Goal: Information Seeking & Learning: Learn about a topic

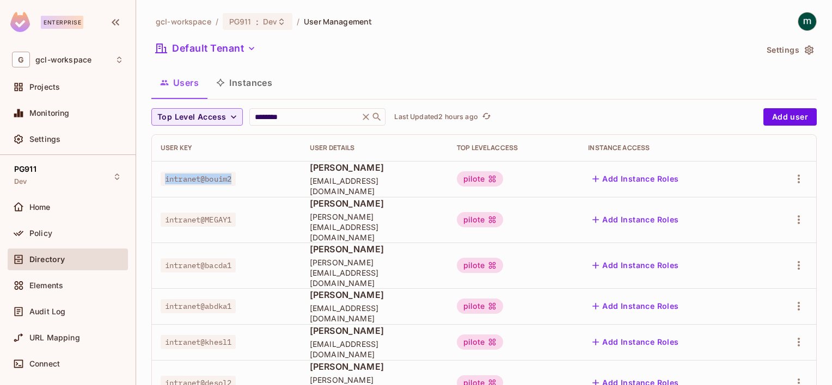
drag, startPoint x: 164, startPoint y: 179, endPoint x: 235, endPoint y: 181, distance: 70.8
click at [235, 181] on span "intranet@bouim2" at bounding box center [198, 179] width 75 height 14
copy span "intranet@bouim2"
click at [295, 115] on input "********" at bounding box center [304, 117] width 103 height 11
click at [381, 115] on icon at bounding box center [377, 117] width 8 height 8
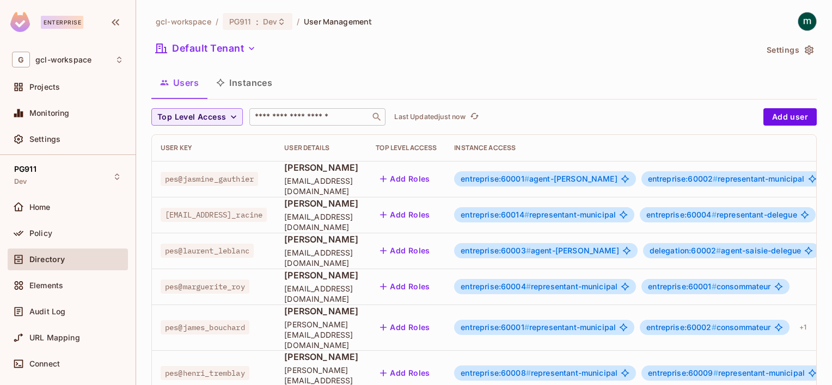
click at [280, 122] on div "​" at bounding box center [317, 116] width 136 height 17
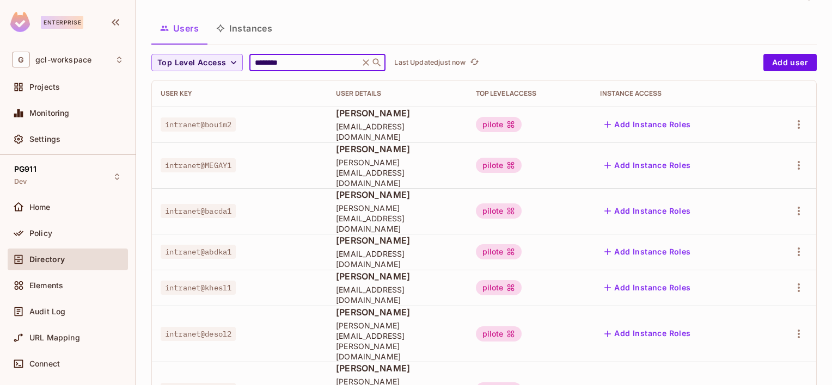
scroll to position [123, 0]
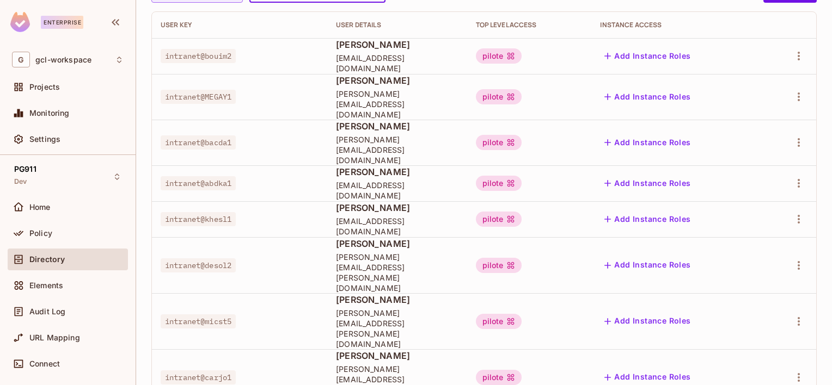
type input "********"
click at [289, 368] on div at bounding box center [416, 192] width 832 height 385
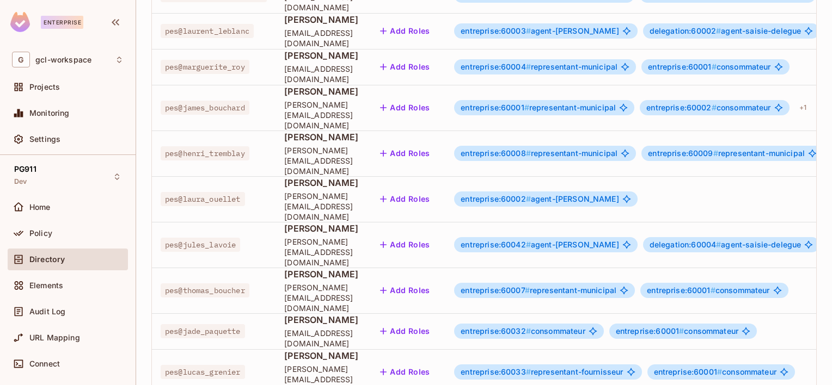
scroll to position [57, 0]
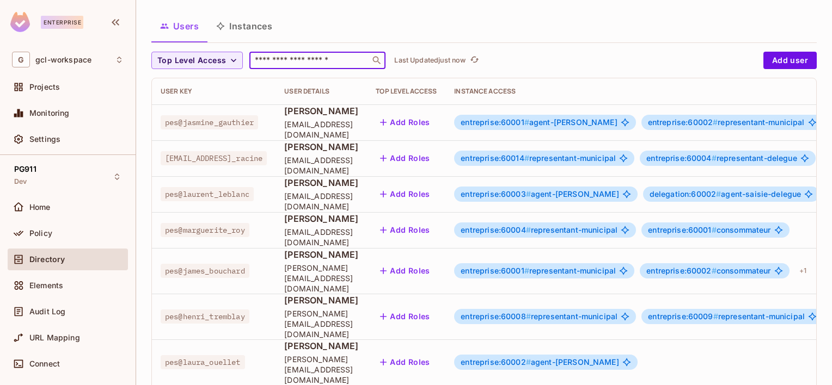
click at [280, 61] on input "text" at bounding box center [310, 60] width 114 height 11
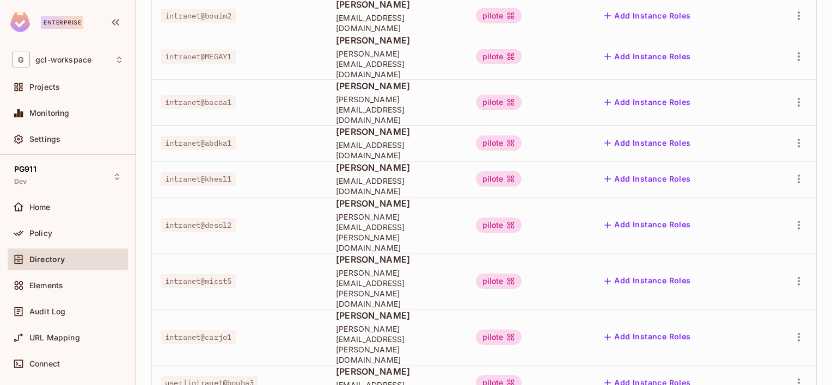
scroll to position [195, 0]
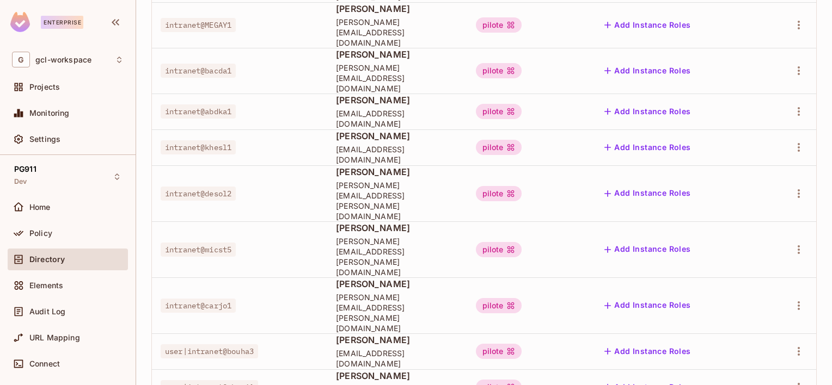
type input "********"
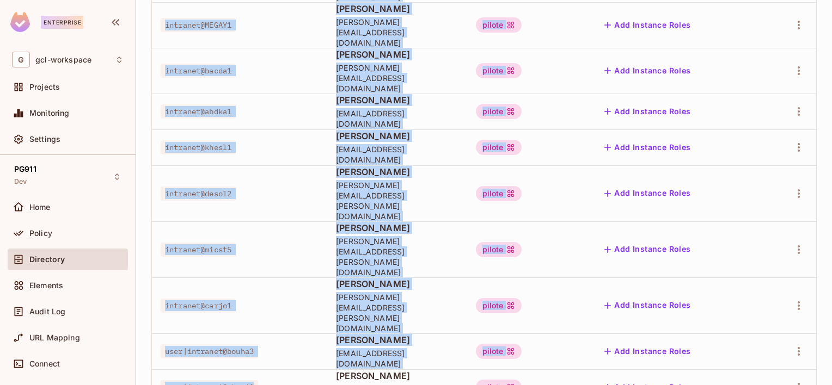
drag, startPoint x: 264, startPoint y: 309, endPoint x: 134, endPoint y: 305, distance: 129.6
click at [134, 305] on div "Enterprise G gcl-workspace Projects Monitoring Settings PG911 Dev Home Policy D…" at bounding box center [416, 192] width 832 height 385
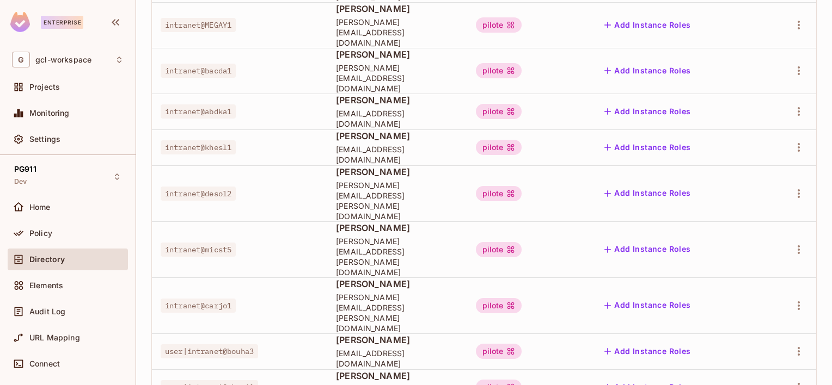
drag, startPoint x: 134, startPoint y: 305, endPoint x: 172, endPoint y: 327, distance: 43.4
drag, startPoint x: 263, startPoint y: 309, endPoint x: 160, endPoint y: 310, distance: 103.4
click at [160, 370] on td "user|intranet@ghazi1" at bounding box center [239, 388] width 175 height 36
copy span "user|intranet@ghazi1"
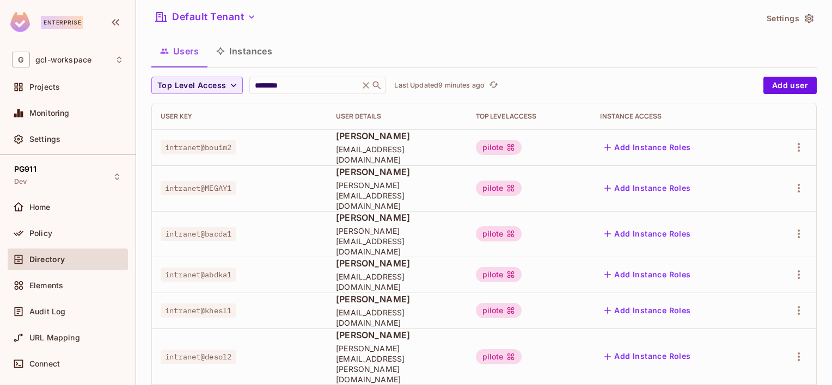
scroll to position [0, 0]
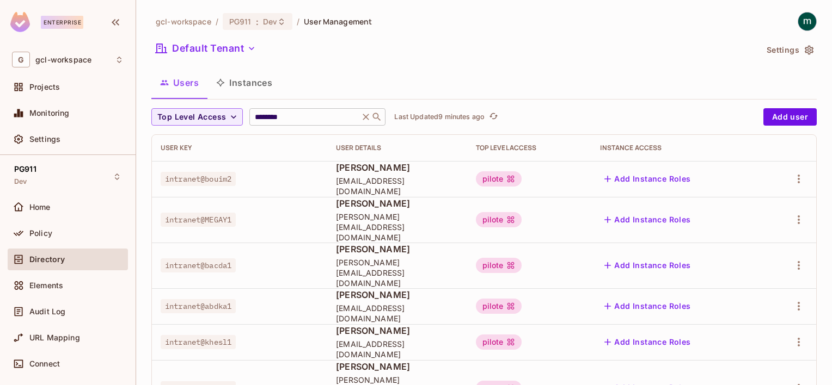
click at [378, 114] on icon at bounding box center [377, 117] width 8 height 8
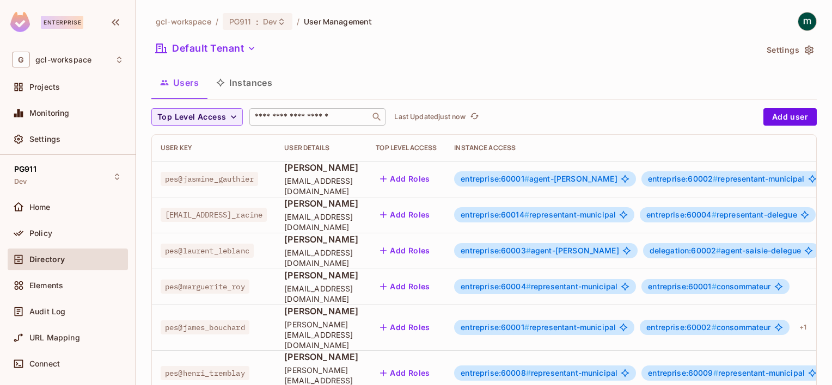
click at [289, 119] on input "text" at bounding box center [310, 117] width 114 height 11
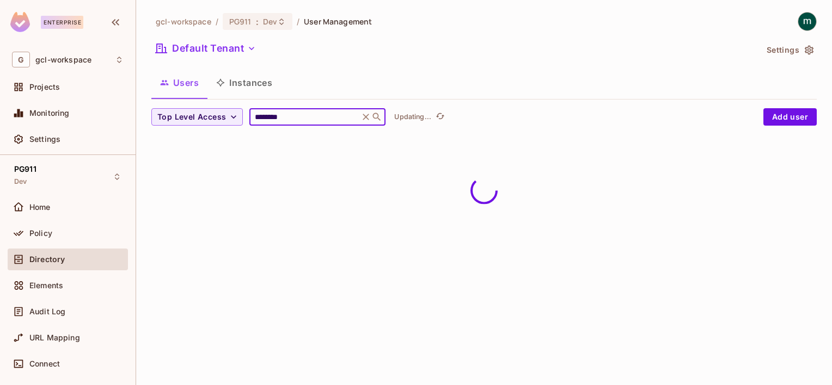
type input "********"
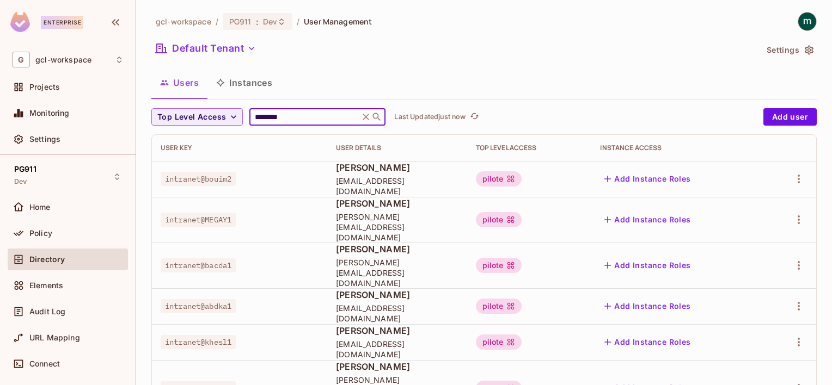
click at [294, 115] on input "********" at bounding box center [304, 117] width 103 height 11
click at [479, 115] on icon "refresh" at bounding box center [474, 116] width 9 height 6
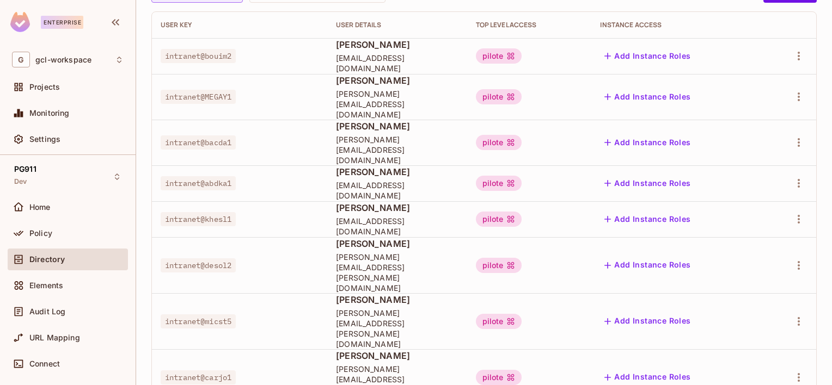
scroll to position [14, 0]
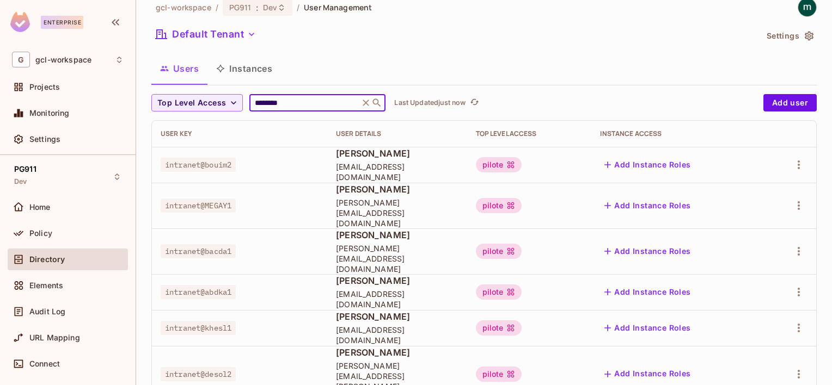
click at [317, 97] on input "********" at bounding box center [304, 102] width 103 height 11
click at [381, 100] on icon at bounding box center [377, 103] width 8 height 8
click at [378, 100] on icon at bounding box center [377, 103] width 8 height 8
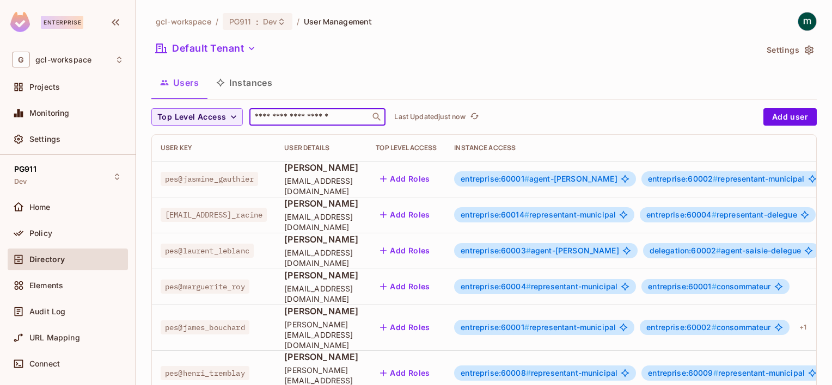
click at [271, 118] on input "text" at bounding box center [310, 117] width 114 height 11
type input "********"
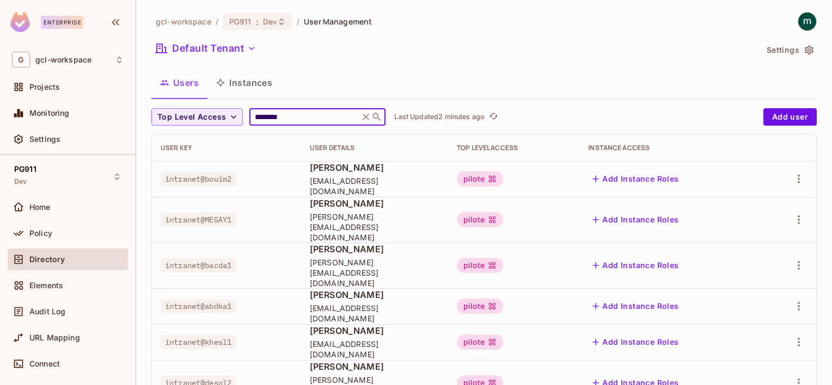
click at [307, 115] on input "********" at bounding box center [304, 117] width 103 height 11
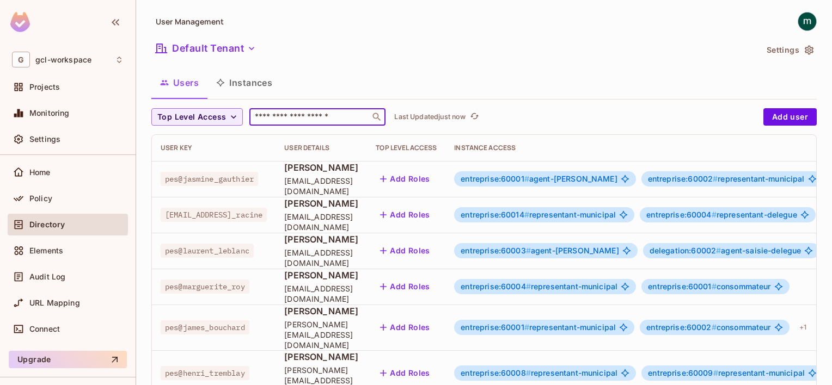
click at [339, 118] on input "text" at bounding box center [310, 117] width 114 height 11
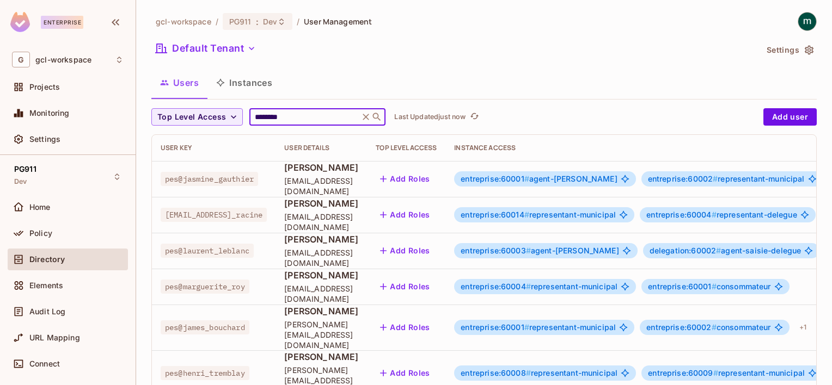
type input "********"
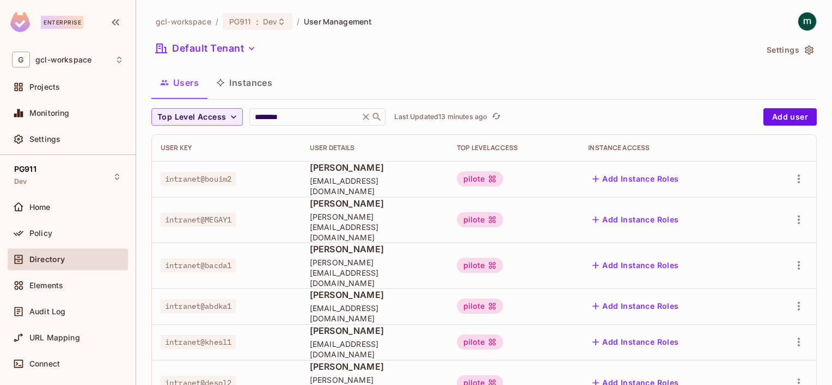
click at [573, 58] on div "Default Tenant" at bounding box center [453, 50] width 605 height 21
click at [41, 85] on span "Projects" at bounding box center [44, 87] width 30 height 9
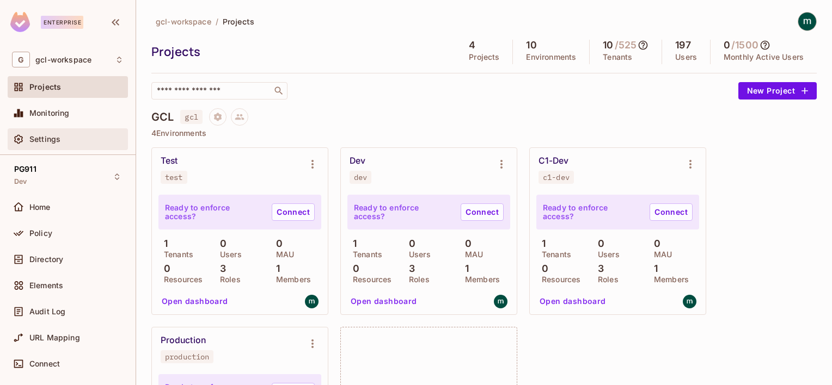
click at [40, 140] on span "Settings" at bounding box center [44, 139] width 31 height 9
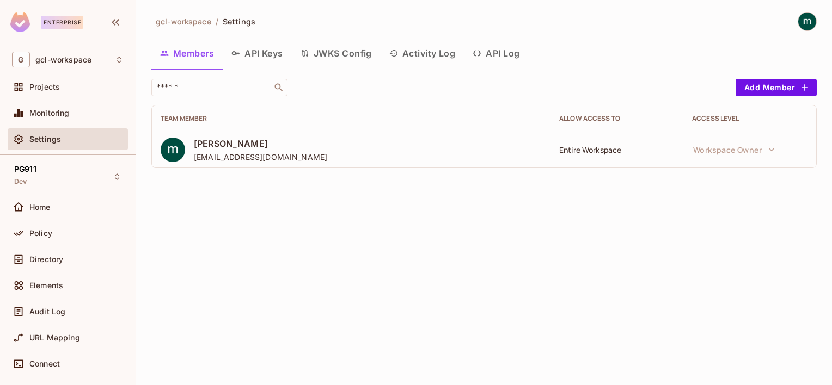
click at [500, 46] on button "API Log" at bounding box center [496, 53] width 64 height 27
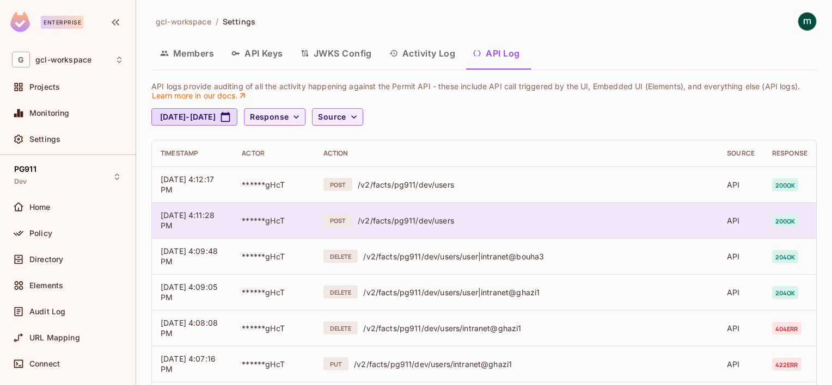
click at [632, 217] on div "/v2/facts/pg911/dev/users" at bounding box center [534, 221] width 352 height 10
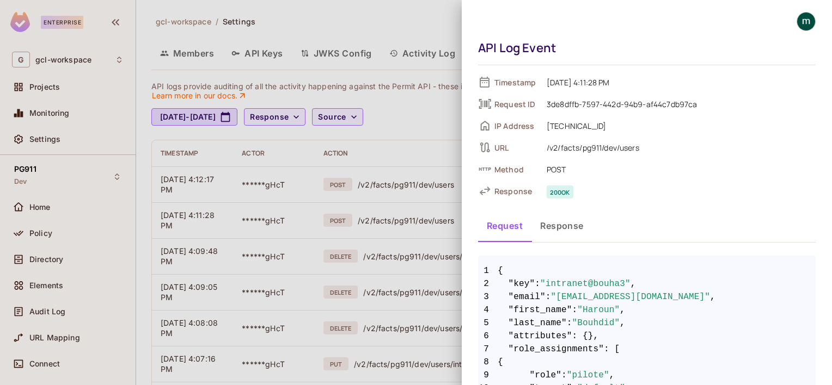
scroll to position [68, 0]
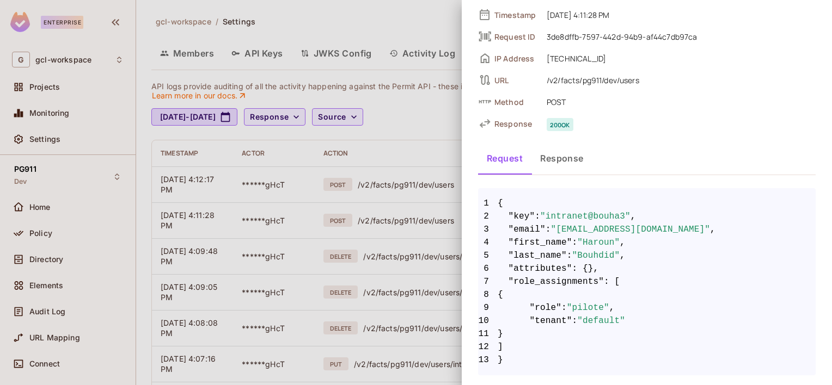
click at [546, 161] on button "Response" at bounding box center [561, 158] width 61 height 27
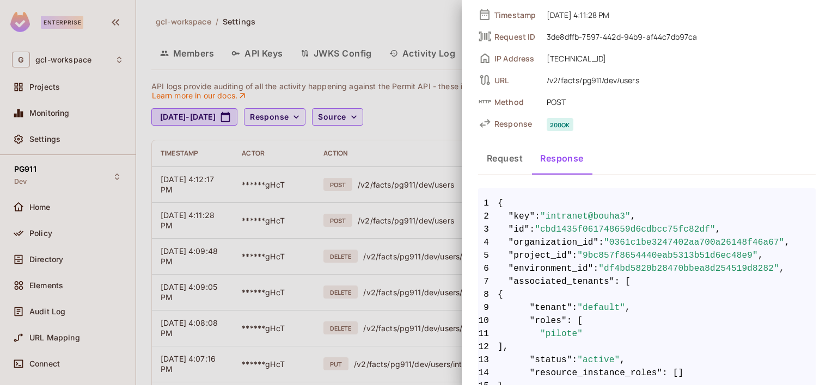
scroll to position [13, 0]
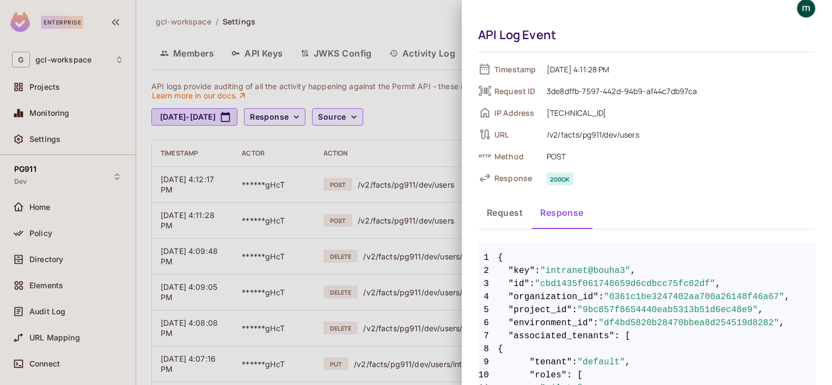
click at [389, 150] on div at bounding box center [416, 192] width 832 height 385
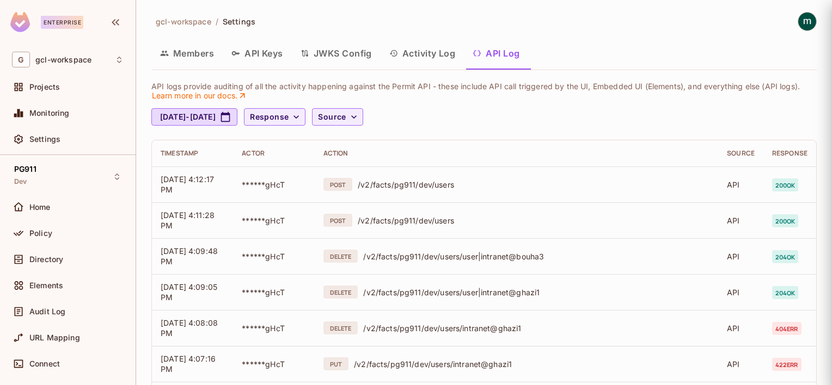
scroll to position [0, 0]
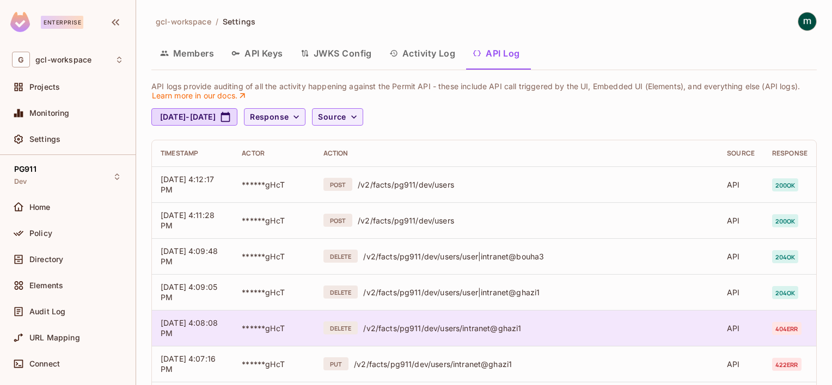
click at [507, 327] on div "/v2/facts/pg911/dev/users/intranet@ghazi1" at bounding box center [536, 328] width 346 height 10
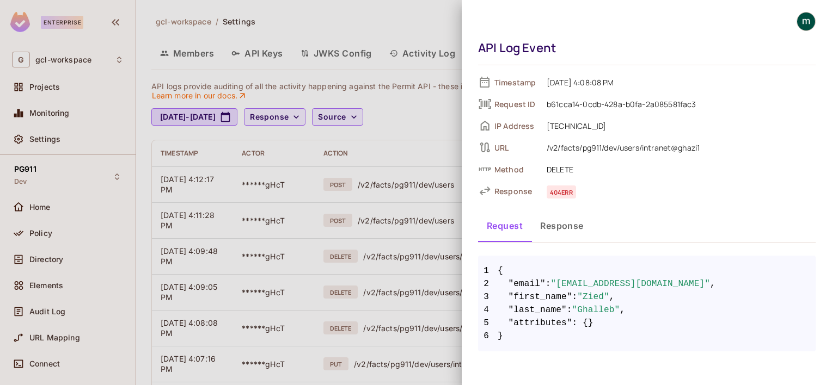
click at [374, 305] on div at bounding box center [416, 192] width 832 height 385
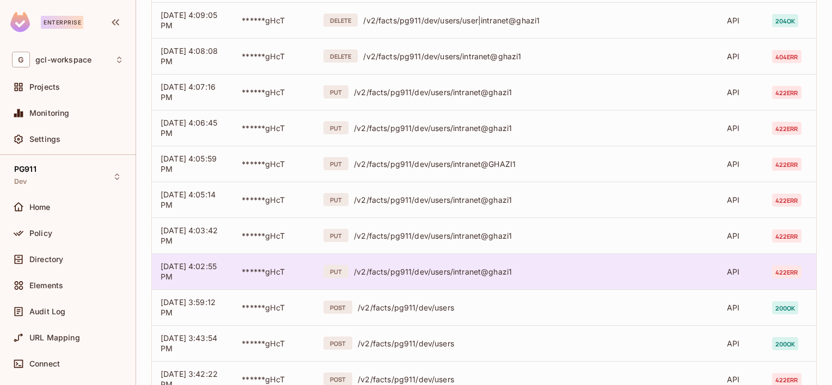
scroll to position [380, 0]
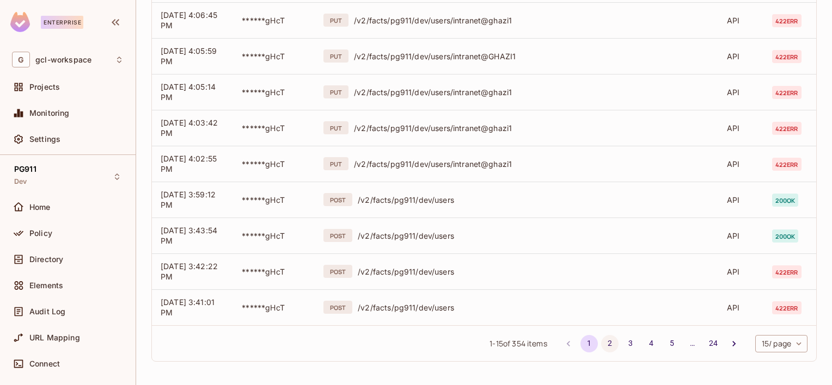
click at [602, 344] on button "2" at bounding box center [609, 343] width 17 height 17
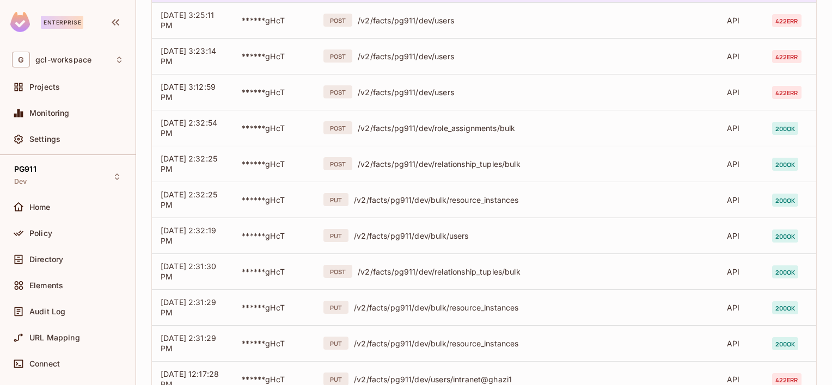
scroll to position [109, 0]
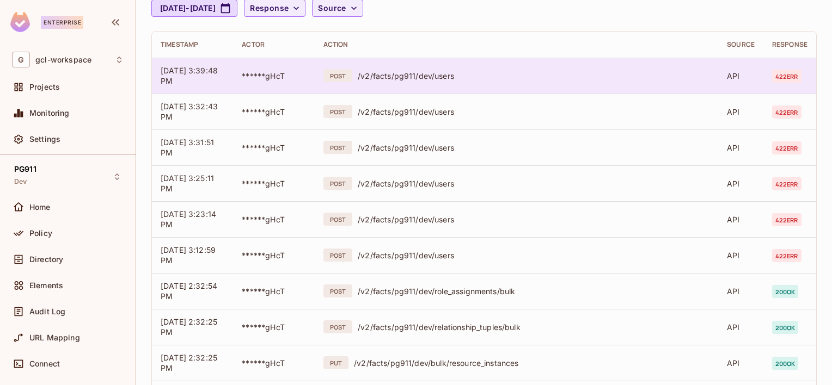
click at [527, 78] on div "/v2/facts/pg911/dev/users" at bounding box center [534, 76] width 352 height 10
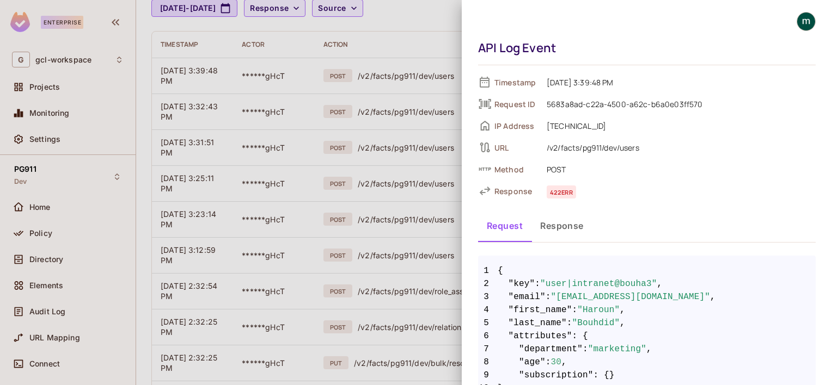
click at [322, 160] on div at bounding box center [416, 192] width 832 height 385
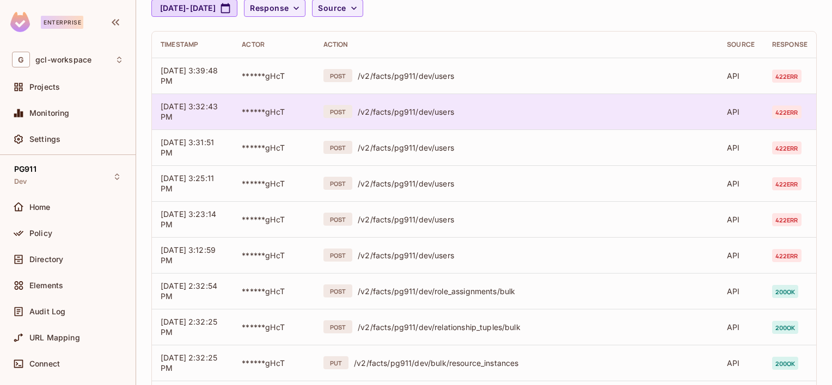
click at [489, 118] on td "POST /v2/facts/pg911/dev/users" at bounding box center [516, 112] width 403 height 36
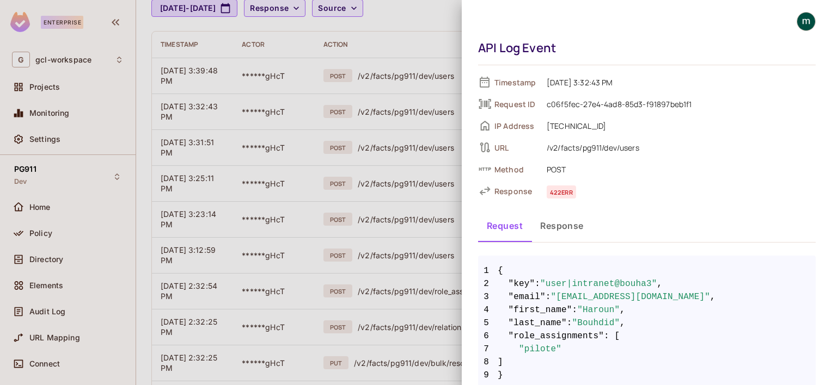
click at [315, 157] on div at bounding box center [416, 192] width 832 height 385
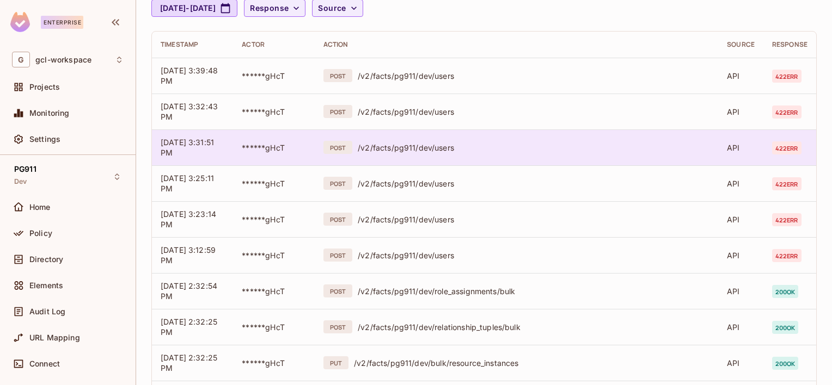
click at [482, 149] on div "/v2/facts/pg911/dev/users" at bounding box center [534, 148] width 352 height 10
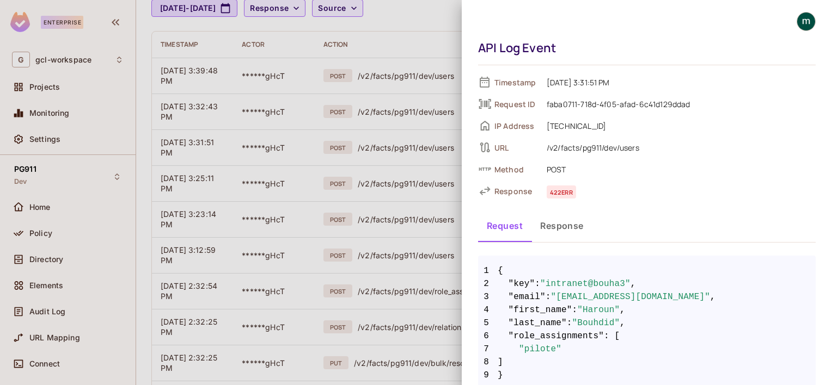
click at [382, 200] on div at bounding box center [416, 192] width 832 height 385
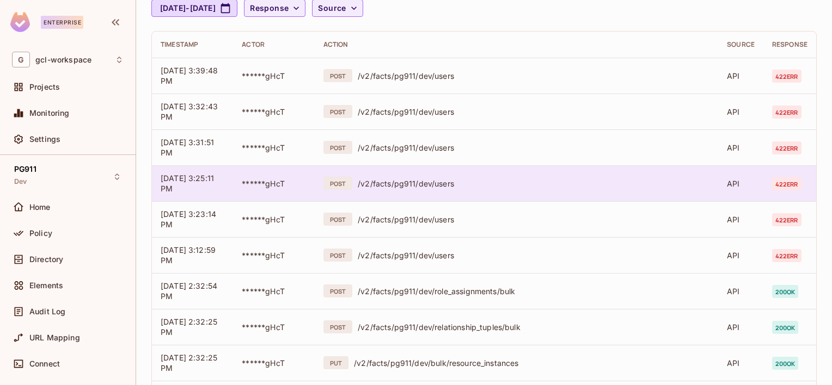
click at [502, 189] on td "POST /v2/facts/pg911/dev/users" at bounding box center [516, 184] width 403 height 36
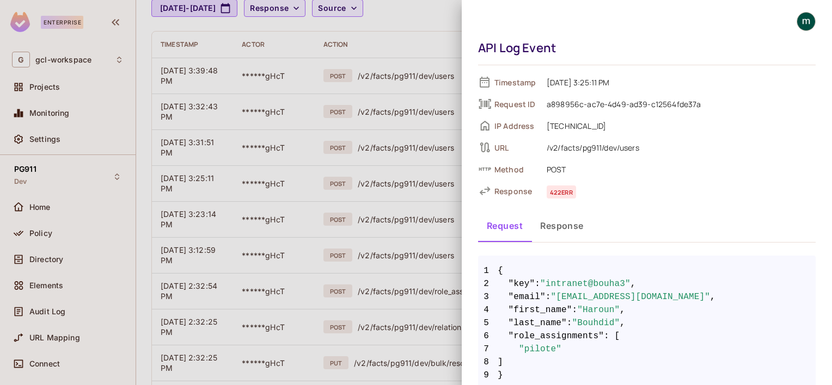
click at [307, 220] on div at bounding box center [416, 192] width 832 height 385
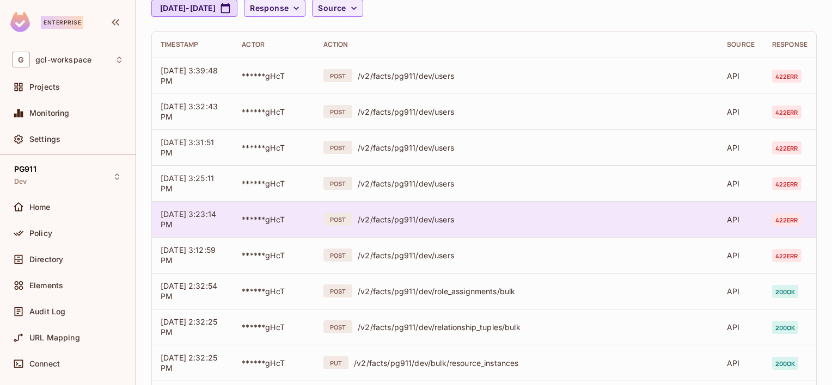
click at [505, 220] on div "/v2/facts/pg911/dev/users" at bounding box center [534, 220] width 352 height 10
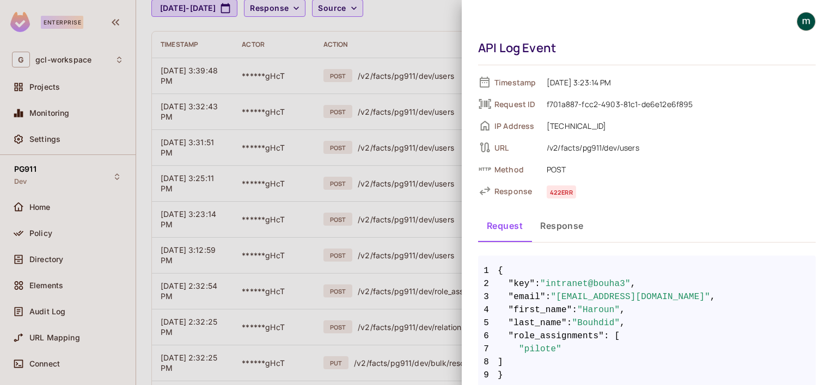
click at [329, 265] on div at bounding box center [416, 192] width 832 height 385
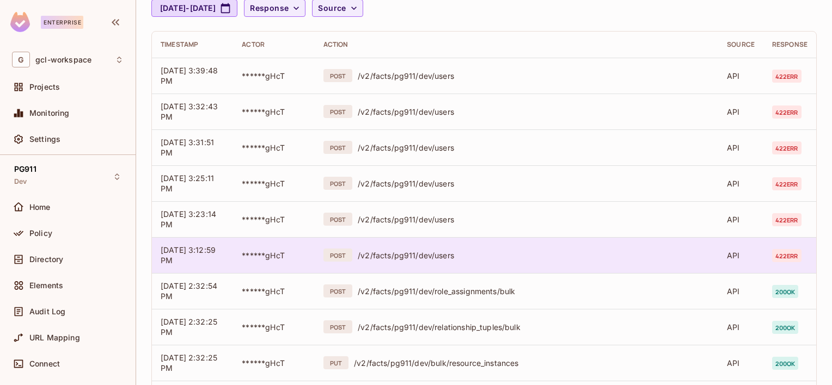
click at [504, 263] on td "POST /v2/facts/pg911/dev/users" at bounding box center [516, 255] width 403 height 36
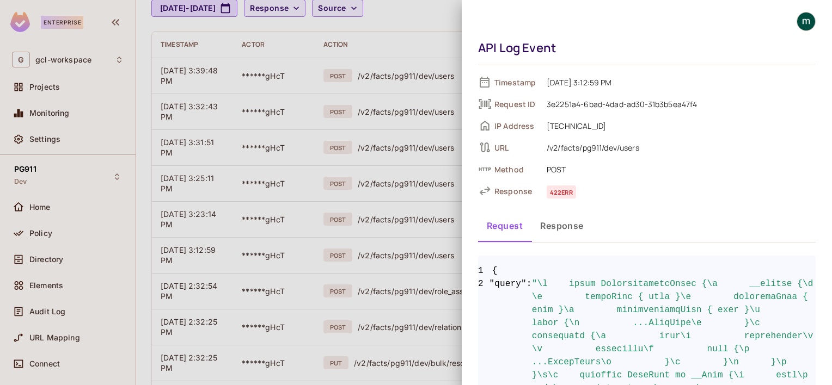
click at [333, 255] on div at bounding box center [416, 192] width 832 height 385
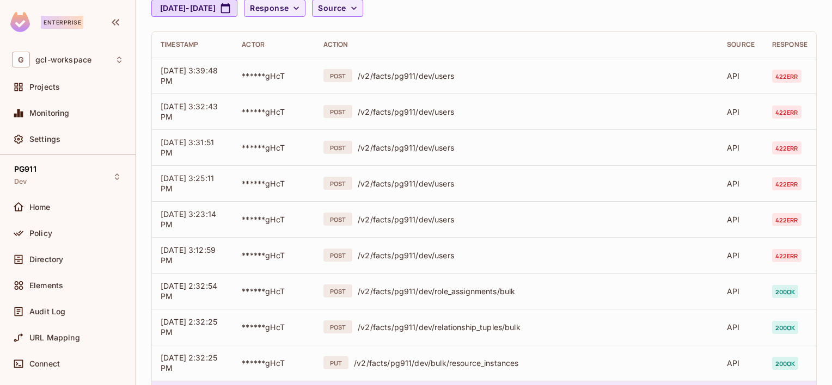
scroll to position [218, 0]
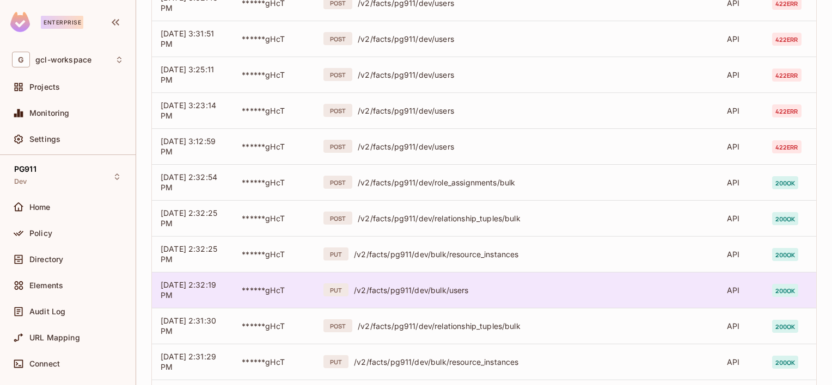
click at [494, 285] on div "/v2/facts/pg911/dev/bulk/users" at bounding box center [532, 290] width 356 height 10
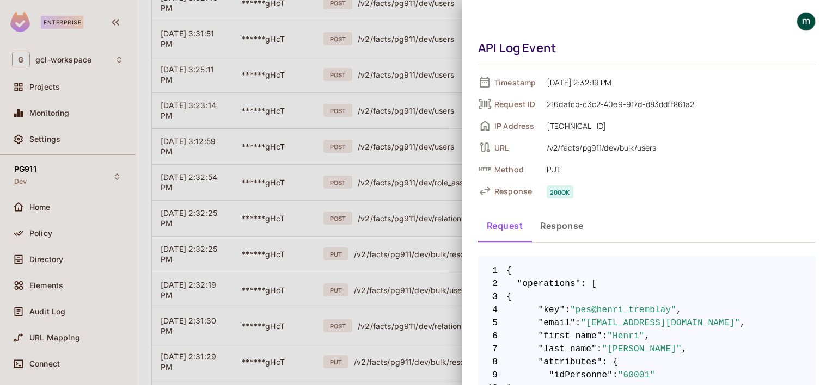
scroll to position [109, 0]
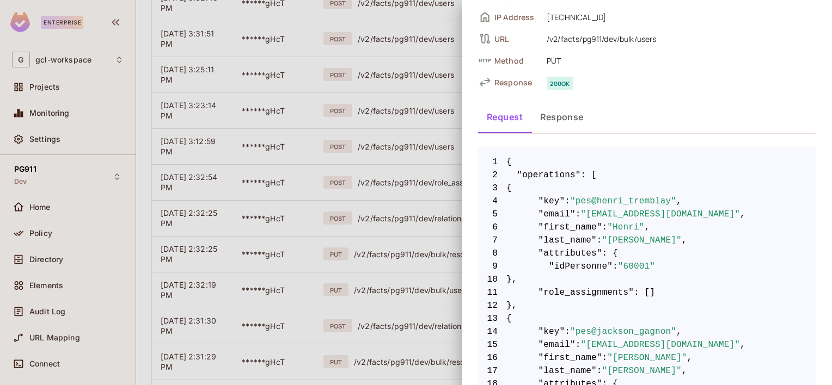
click at [376, 234] on div at bounding box center [416, 192] width 832 height 385
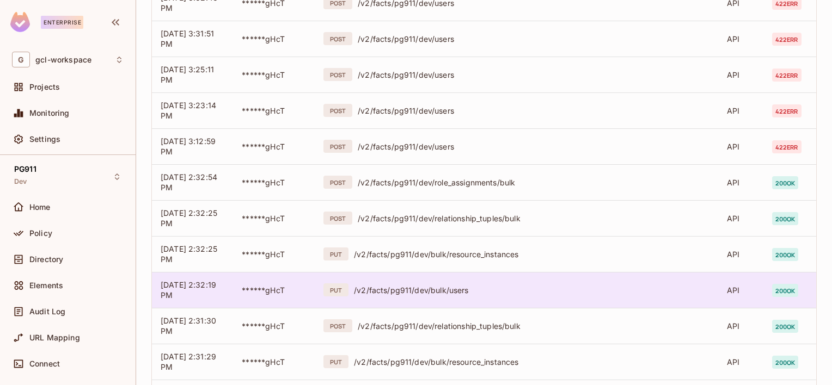
scroll to position [272, 0]
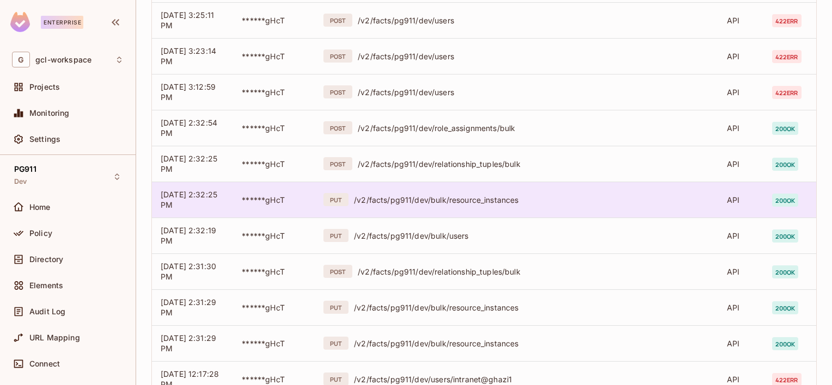
click at [476, 199] on div "/v2/facts/pg911/dev/bulk/resource_instances" at bounding box center [532, 200] width 356 height 10
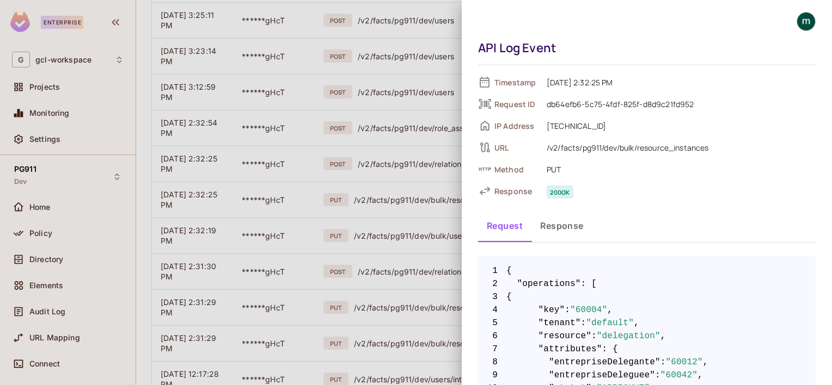
click at [362, 237] on div at bounding box center [416, 192] width 832 height 385
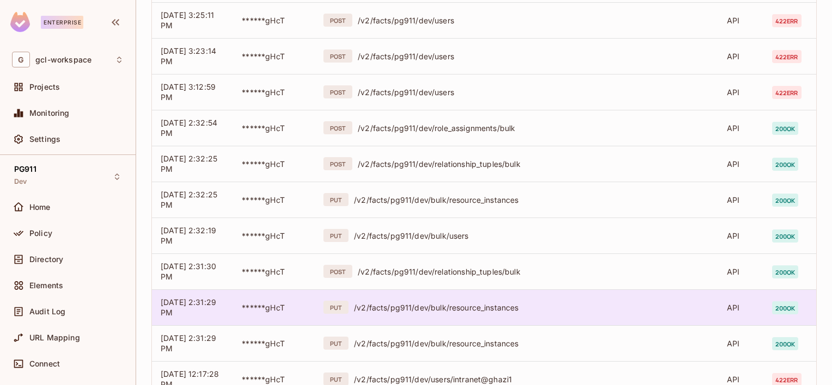
scroll to position [380, 0]
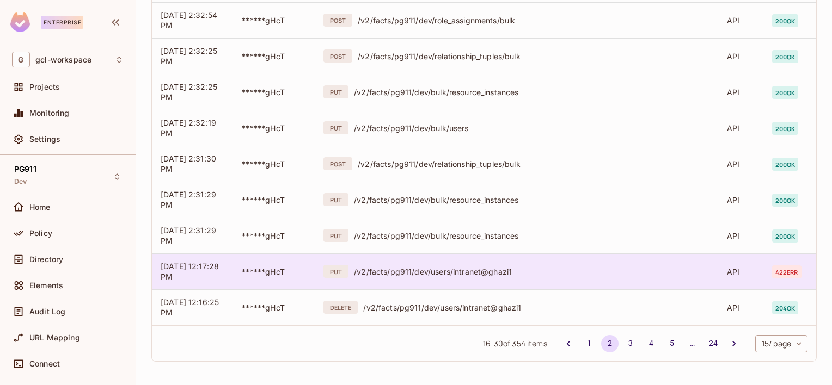
click at [452, 267] on div "/v2/facts/pg911/dev/users/intranet@ghazi1" at bounding box center [532, 272] width 356 height 10
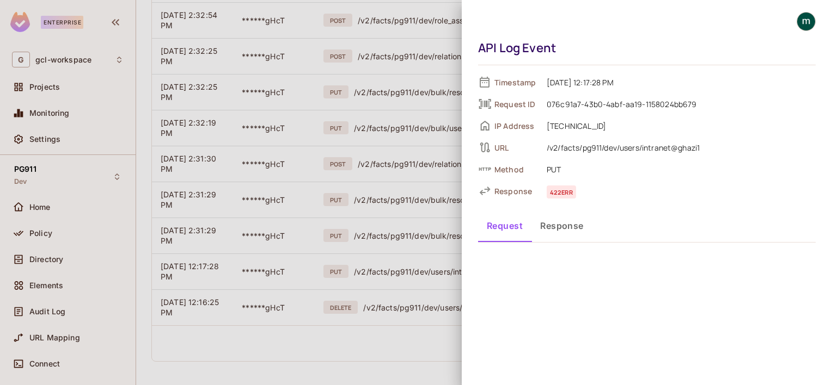
click at [378, 240] on div at bounding box center [416, 192] width 832 height 385
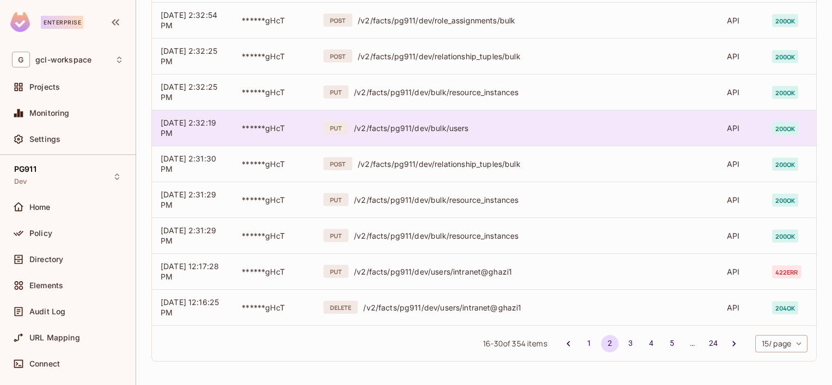
click at [405, 135] on td "PUT /v2/facts/pg911/dev/bulk/users" at bounding box center [516, 128] width 403 height 36
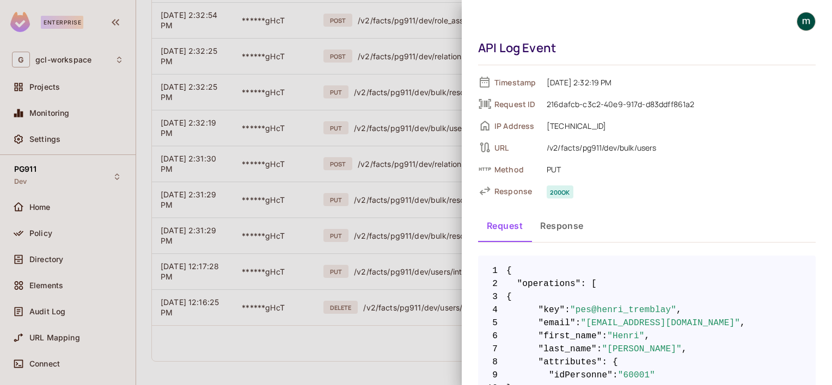
click at [360, 215] on div at bounding box center [416, 192] width 832 height 385
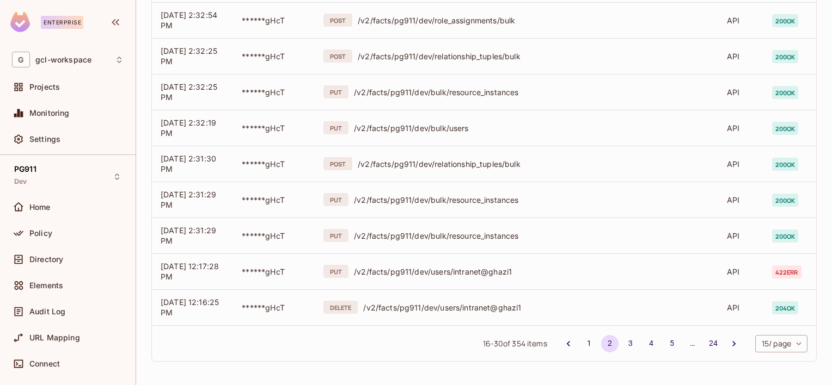
click at [622, 342] on button "3" at bounding box center [630, 343] width 17 height 17
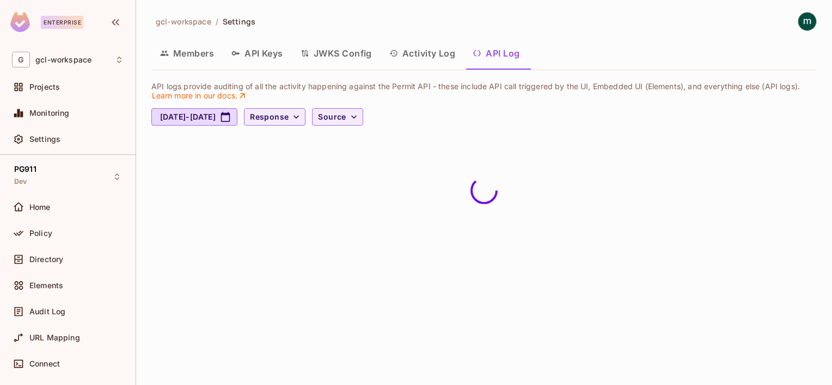
scroll to position [0, 0]
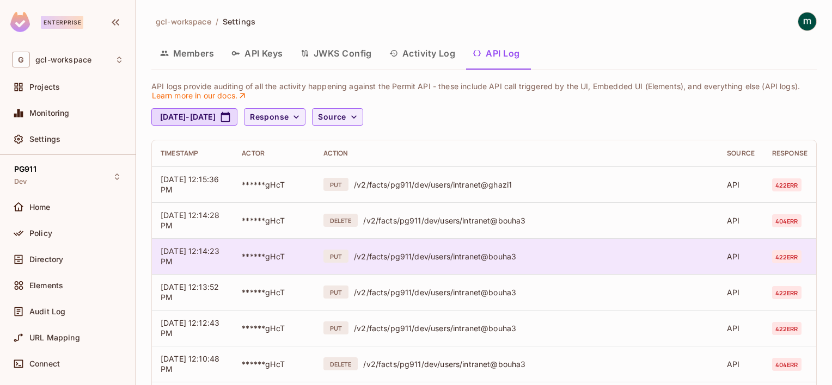
click at [584, 257] on div "/v2/facts/pg911/dev/users/intranet@bouha3" at bounding box center [532, 257] width 356 height 10
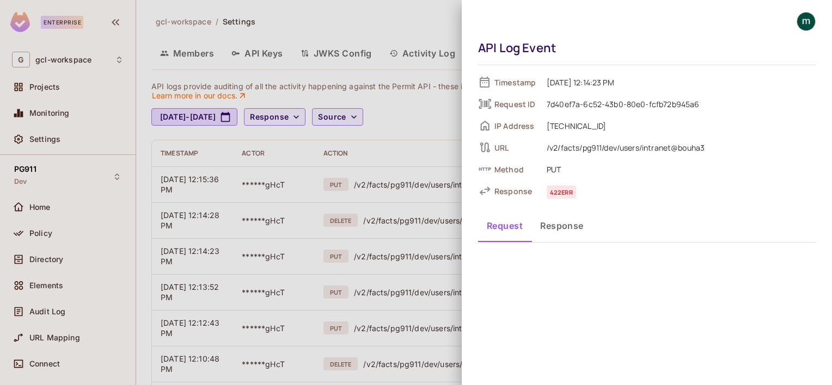
click at [559, 229] on button "Response" at bounding box center [561, 225] width 61 height 27
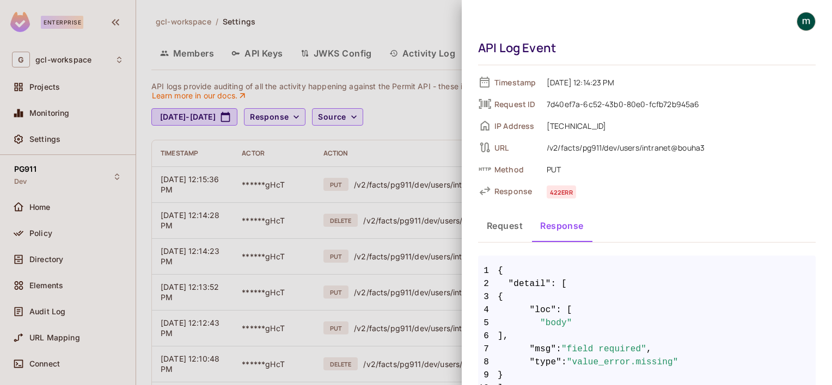
scroll to position [54, 0]
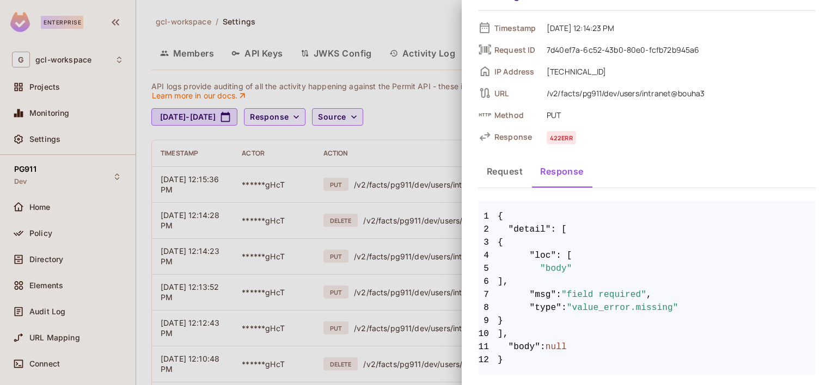
click at [383, 262] on div at bounding box center [416, 192] width 832 height 385
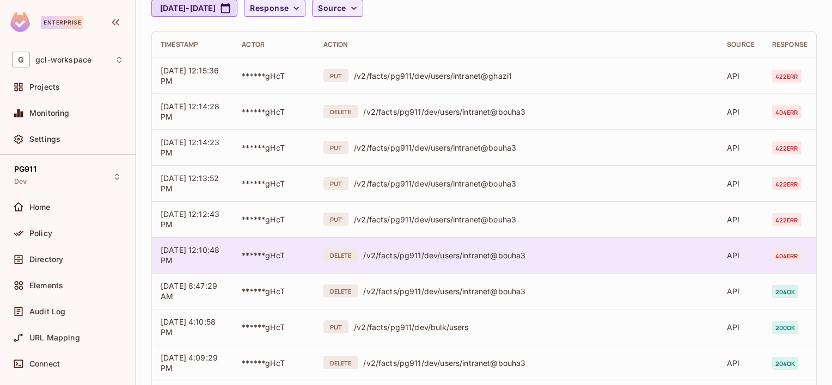
scroll to position [218, 0]
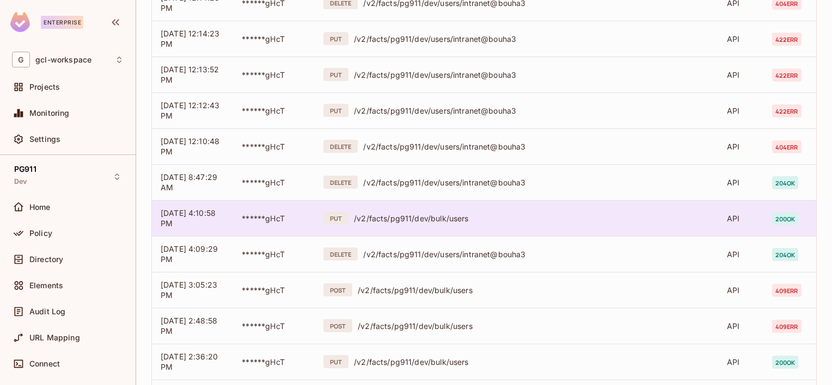
click at [458, 216] on div "/v2/facts/pg911/dev/bulk/users" at bounding box center [532, 218] width 356 height 10
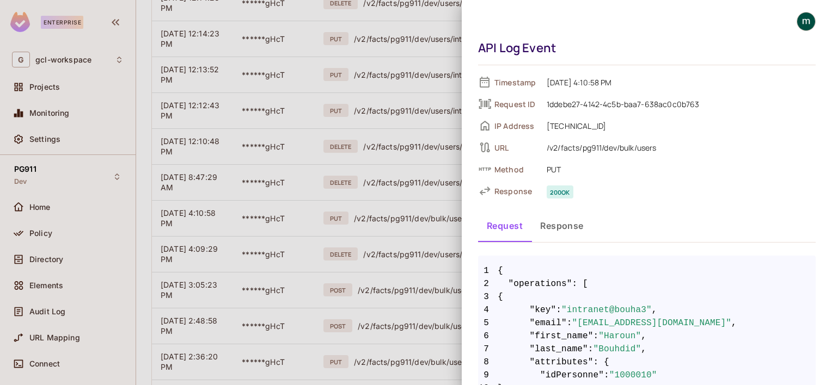
click at [369, 200] on div at bounding box center [416, 192] width 832 height 385
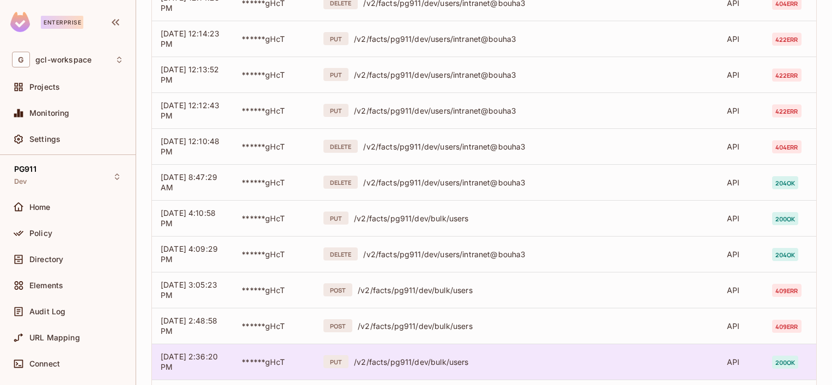
scroll to position [380, 0]
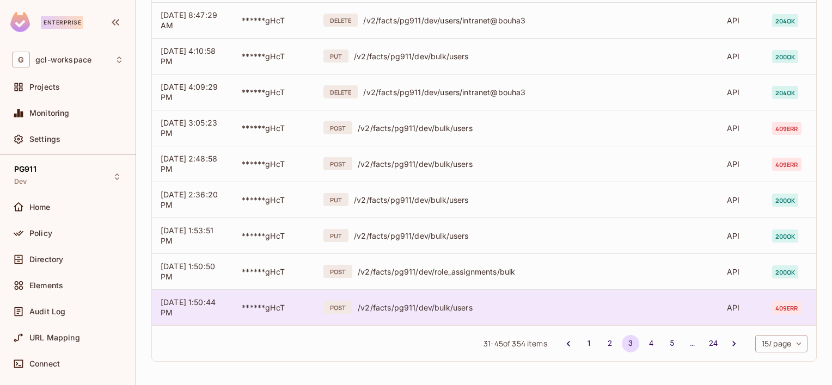
click at [457, 301] on div "POST /v2/facts/pg911/dev/bulk/users" at bounding box center [516, 307] width 386 height 13
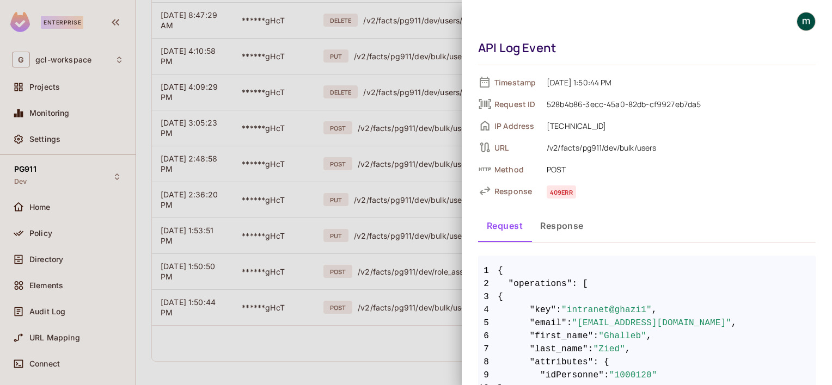
click at [389, 297] on div at bounding box center [416, 192] width 832 height 385
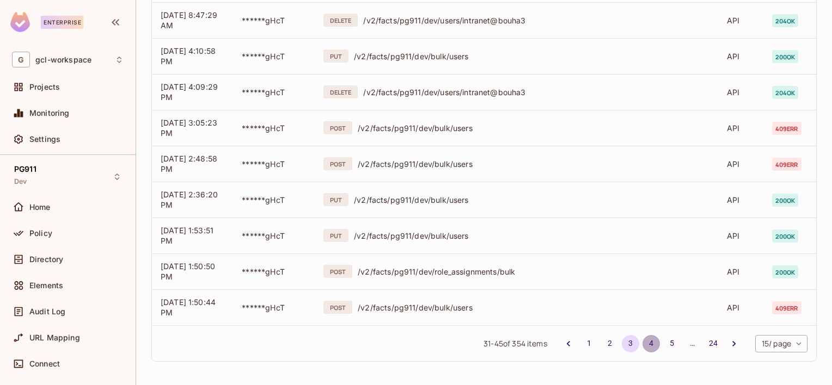
click at [642, 344] on button "4" at bounding box center [650, 343] width 17 height 17
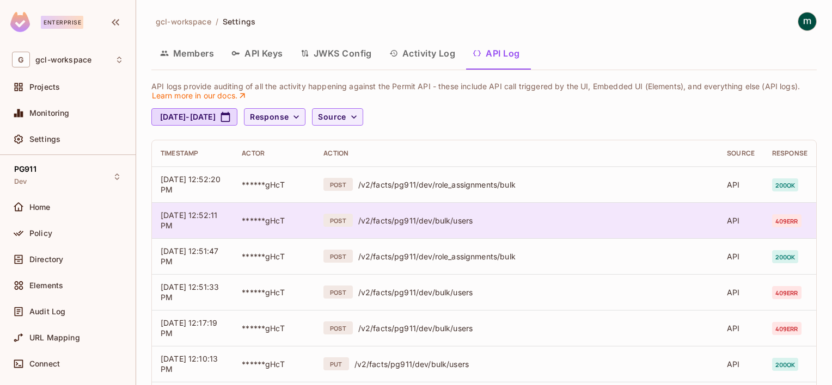
click at [445, 211] on td "POST /v2/facts/pg911/dev/bulk/users" at bounding box center [516, 221] width 403 height 36
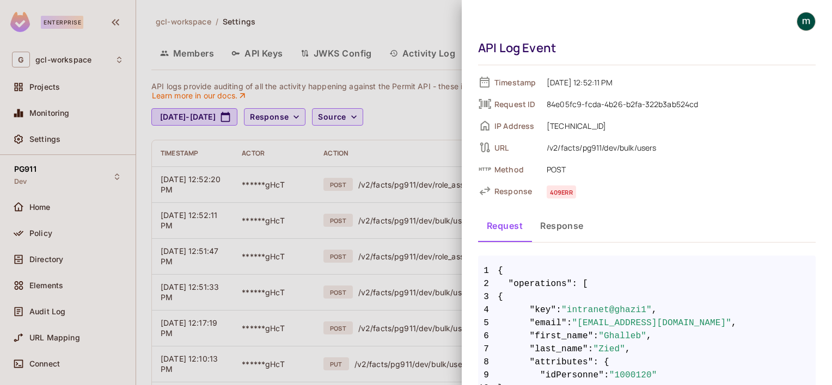
click at [353, 232] on div at bounding box center [416, 192] width 832 height 385
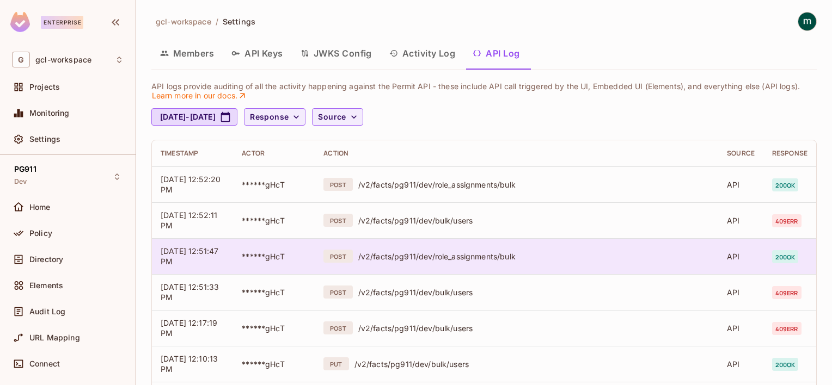
scroll to position [109, 0]
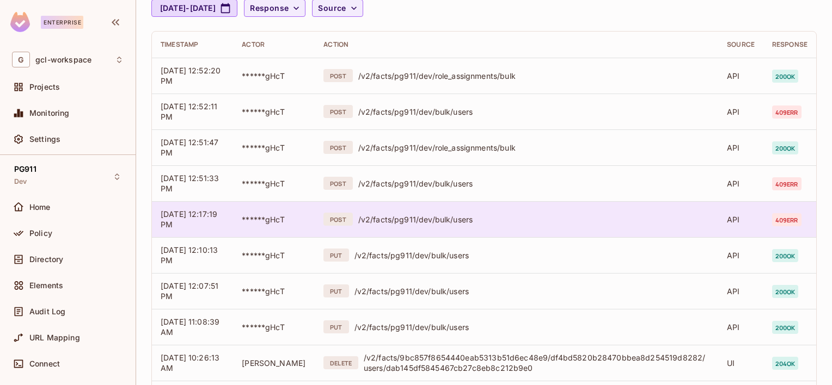
click at [424, 218] on div "/v2/facts/pg911/dev/bulk/users" at bounding box center [533, 220] width 351 height 10
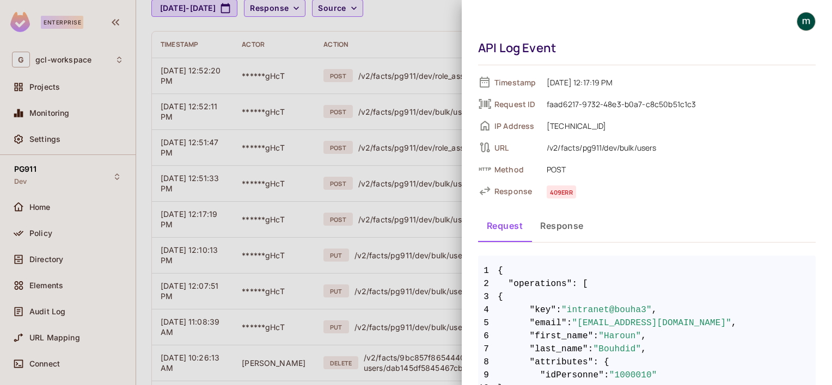
click at [427, 187] on div at bounding box center [416, 192] width 832 height 385
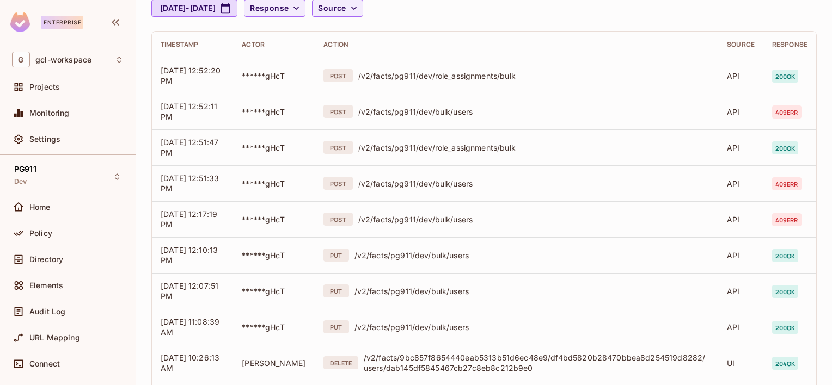
click at [427, 187] on div "/v2/facts/pg911/dev/bulk/users" at bounding box center [533, 184] width 351 height 10
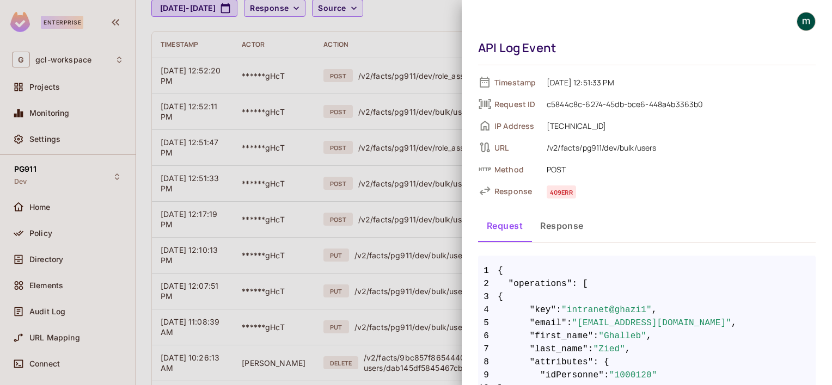
click at [333, 266] on div at bounding box center [416, 192] width 832 height 385
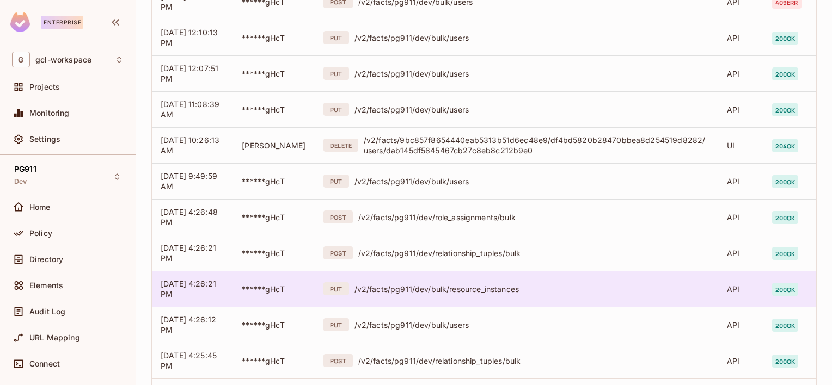
scroll to position [380, 0]
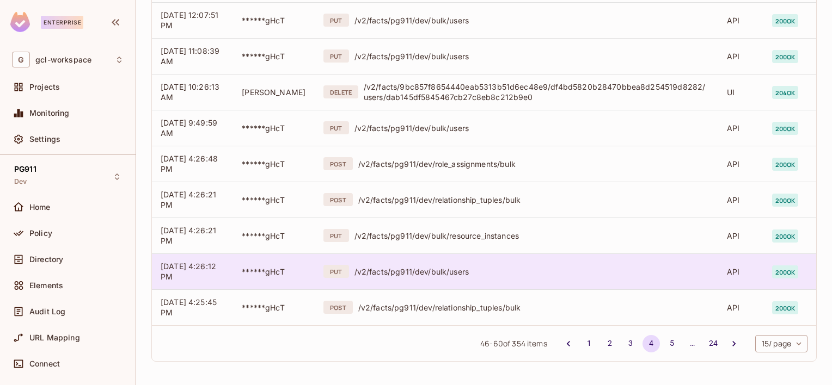
click at [427, 274] on div "/v2/facts/pg911/dev/bulk/users" at bounding box center [532, 272] width 356 height 10
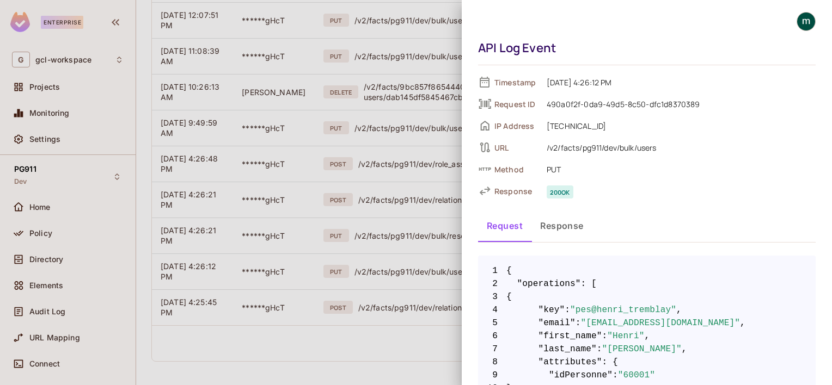
click at [398, 265] on div at bounding box center [416, 192] width 832 height 385
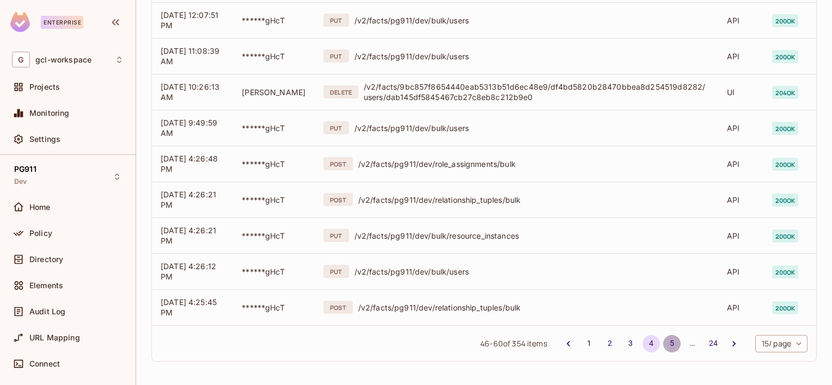
click at [663, 344] on button "5" at bounding box center [671, 343] width 17 height 17
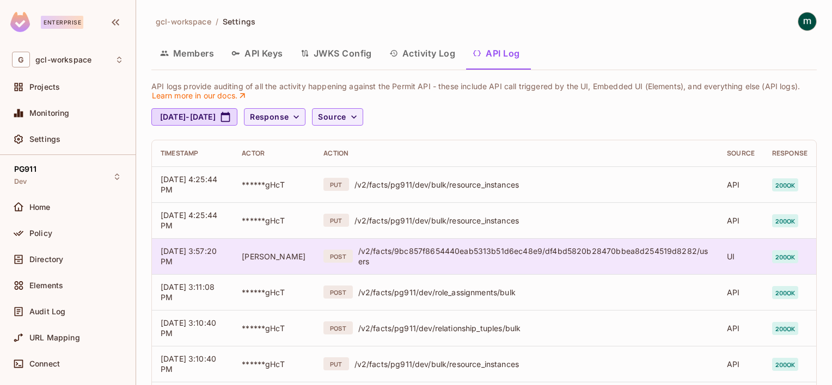
scroll to position [109, 0]
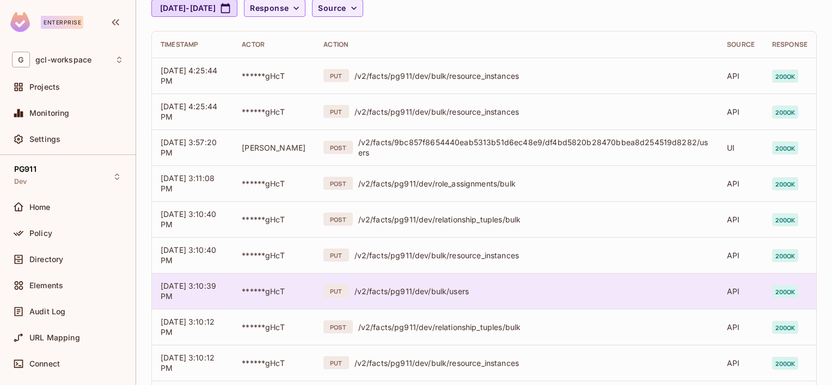
click at [431, 292] on div "/v2/facts/pg911/dev/bulk/users" at bounding box center [532, 291] width 356 height 10
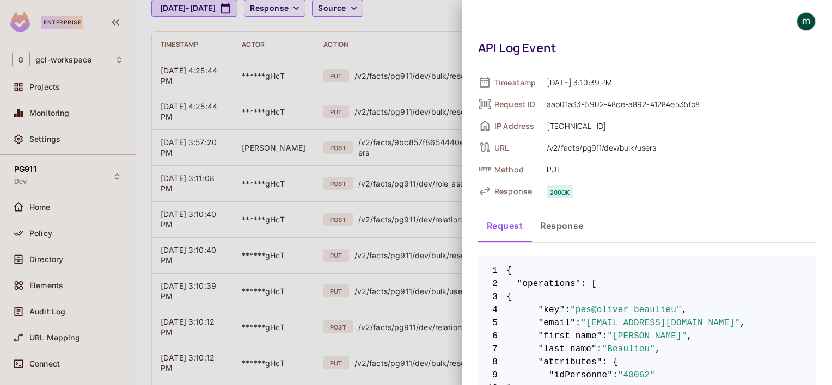
click at [382, 247] on div at bounding box center [416, 192] width 832 height 385
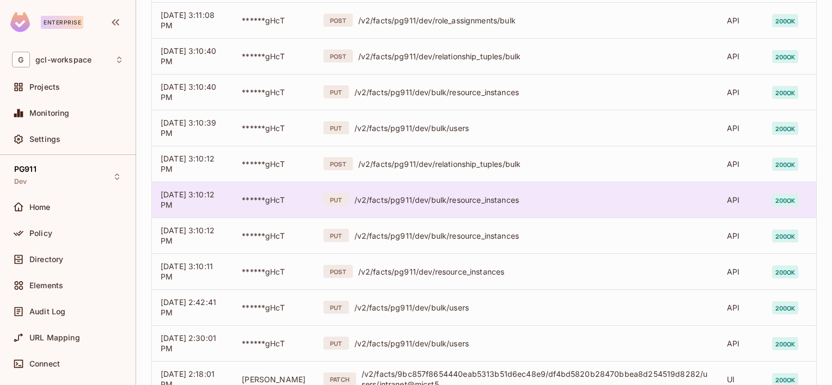
scroll to position [380, 0]
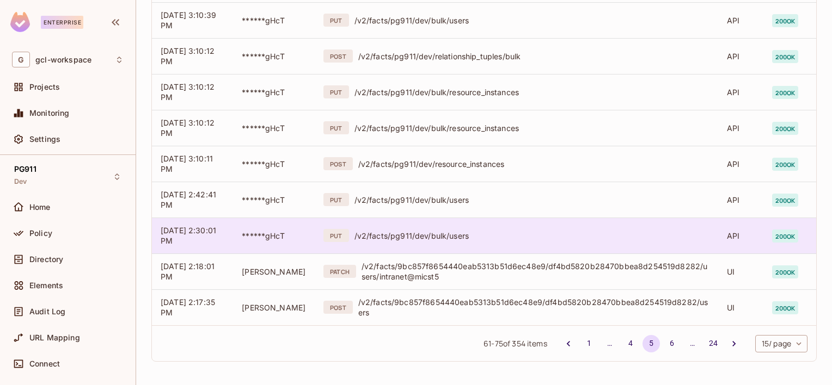
click at [399, 237] on div "/v2/facts/pg911/dev/bulk/users" at bounding box center [532, 236] width 356 height 10
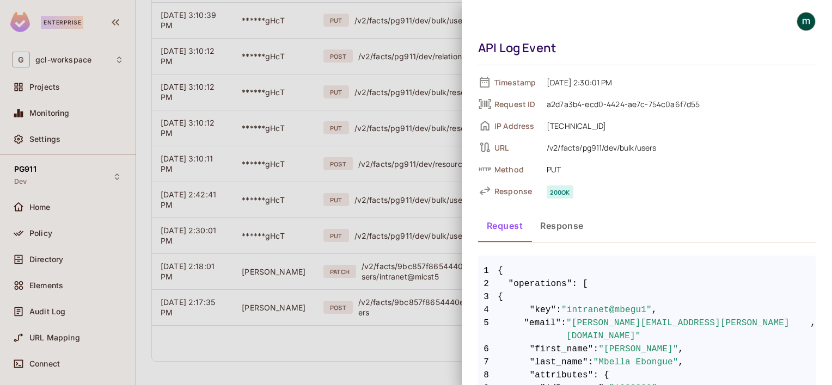
click at [415, 220] on div at bounding box center [416, 192] width 832 height 385
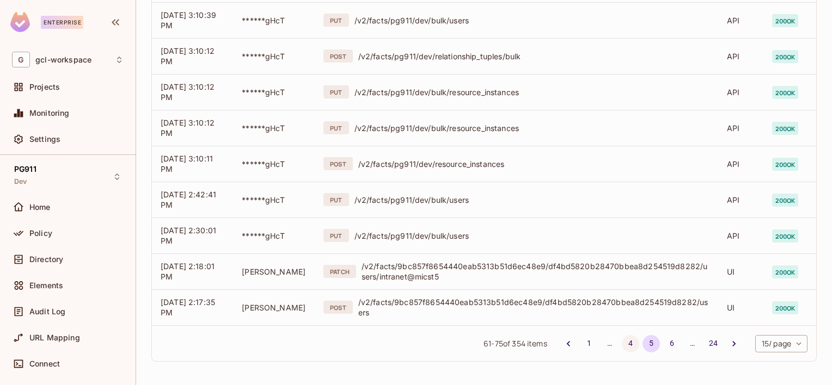
click at [622, 344] on button "4" at bounding box center [630, 343] width 17 height 17
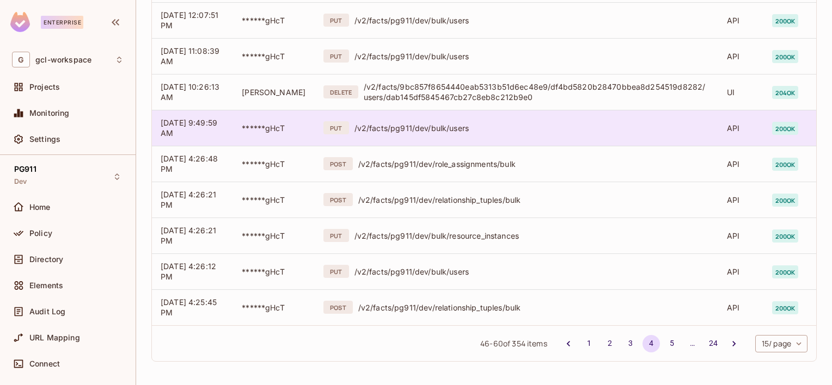
click at [427, 123] on div "/v2/facts/pg911/dev/bulk/users" at bounding box center [532, 128] width 356 height 10
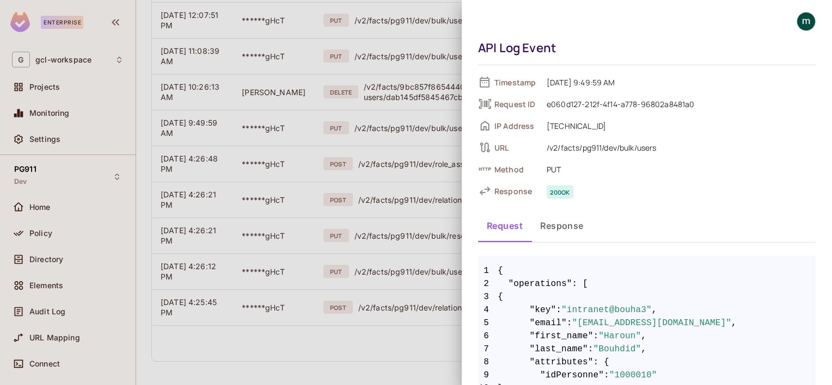
click at [355, 170] on div at bounding box center [416, 192] width 832 height 385
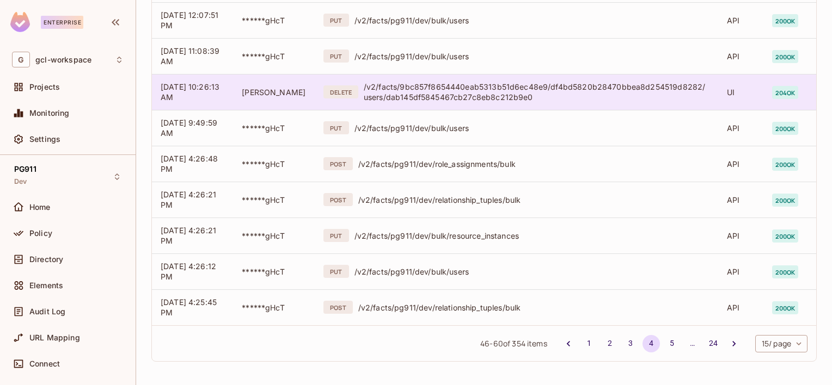
click at [453, 97] on div "/v2/facts/9bc857f8654440eab5313b51d6ec48e9/df4bd5820b28470bbea8d254519d8282/use…" at bounding box center [537, 92] width 346 height 21
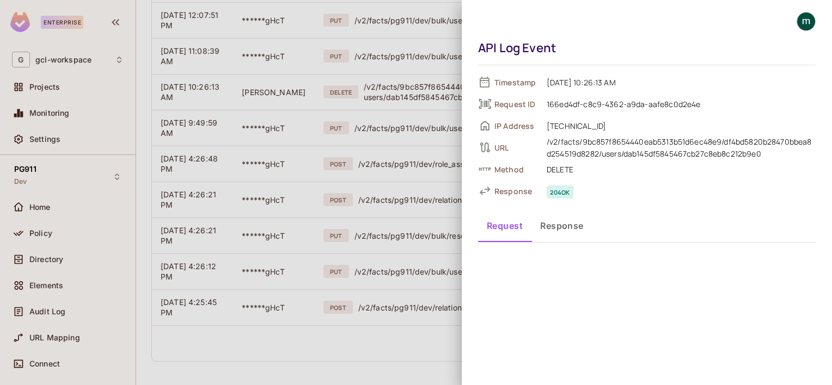
click at [398, 100] on div at bounding box center [416, 192] width 832 height 385
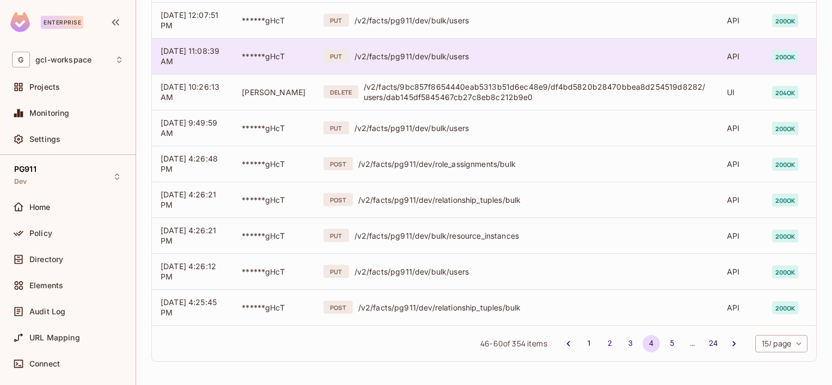
click at [405, 55] on div "/v2/facts/pg911/dev/bulk/users" at bounding box center [532, 56] width 356 height 10
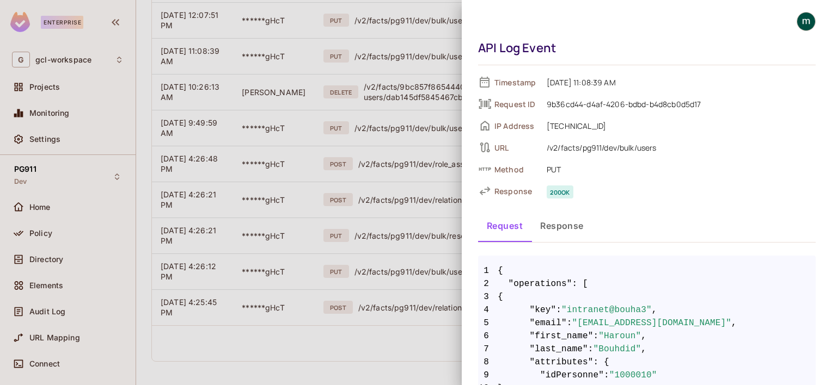
click at [394, 107] on div at bounding box center [416, 192] width 832 height 385
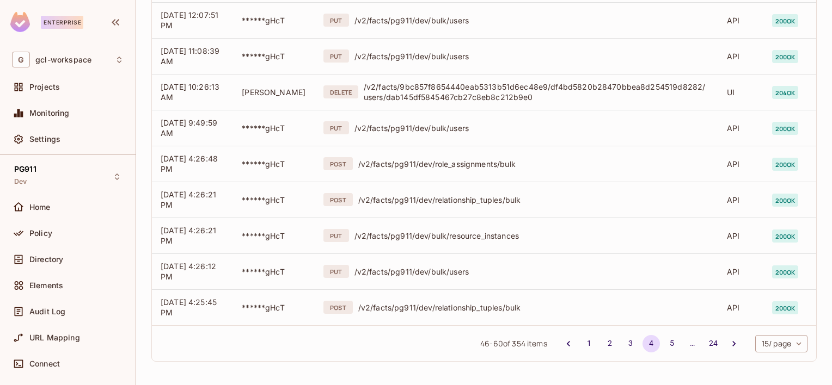
scroll to position [217, 0]
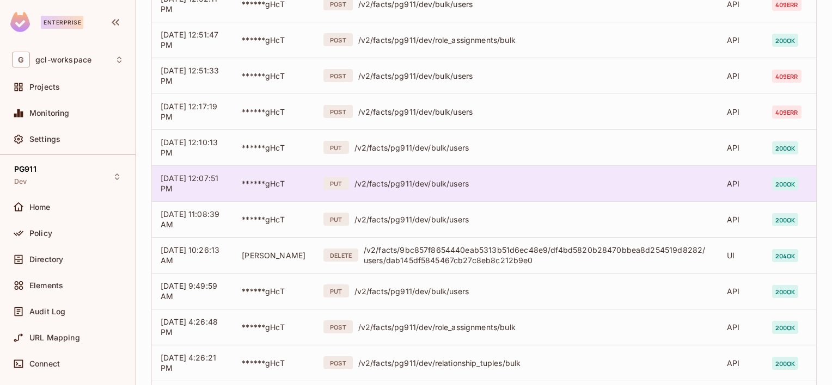
click at [426, 189] on div "PUT /v2/facts/pg911/dev/bulk/users" at bounding box center [516, 183] width 386 height 13
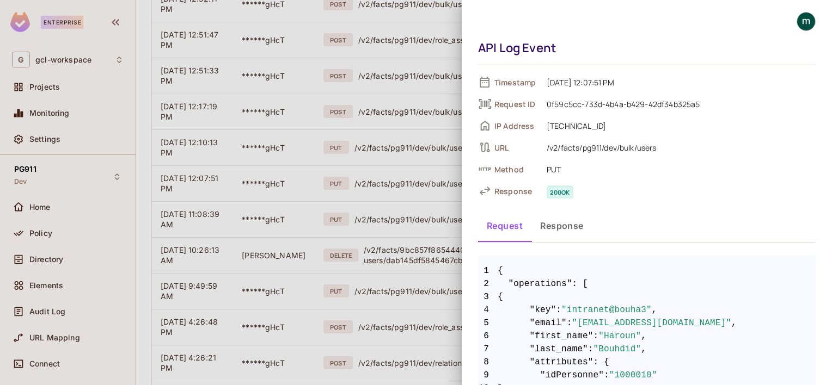
click at [402, 226] on div at bounding box center [416, 192] width 832 height 385
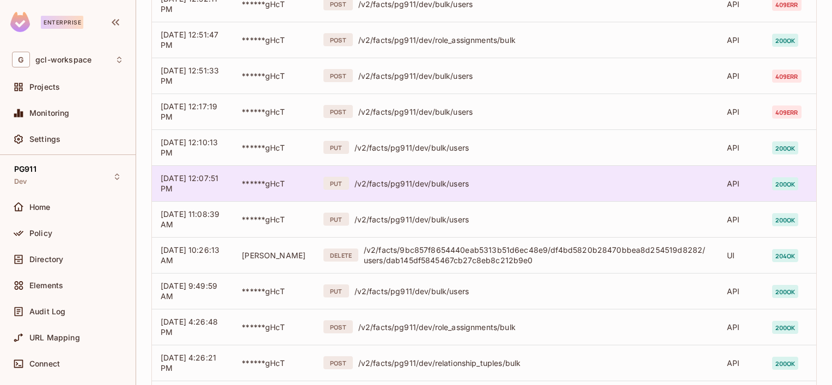
click at [393, 179] on div "/v2/facts/pg911/dev/bulk/users" at bounding box center [532, 184] width 356 height 10
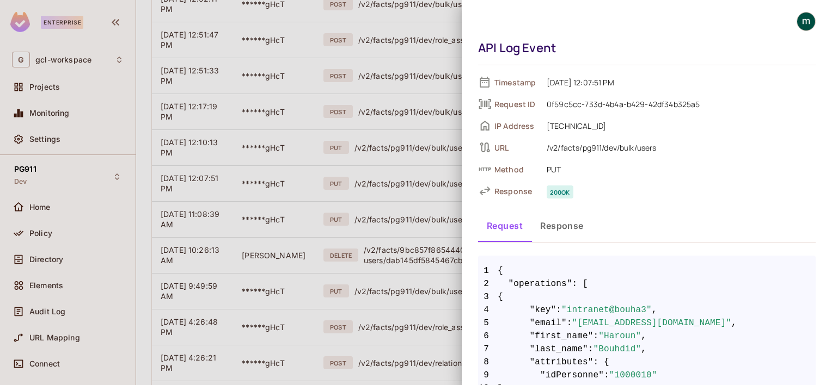
click at [384, 173] on div at bounding box center [416, 192] width 832 height 385
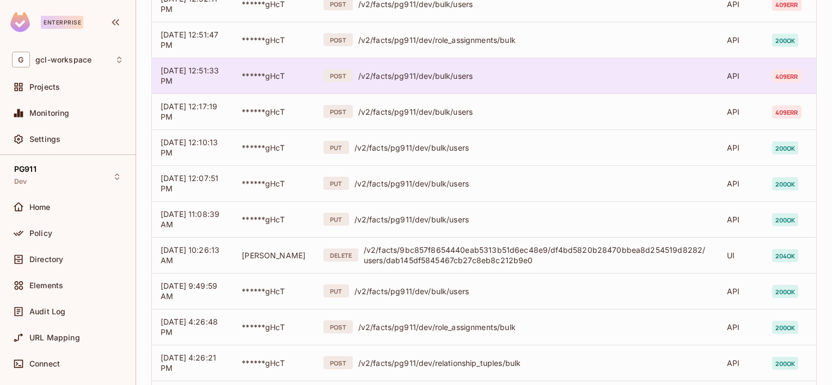
scroll to position [108, 0]
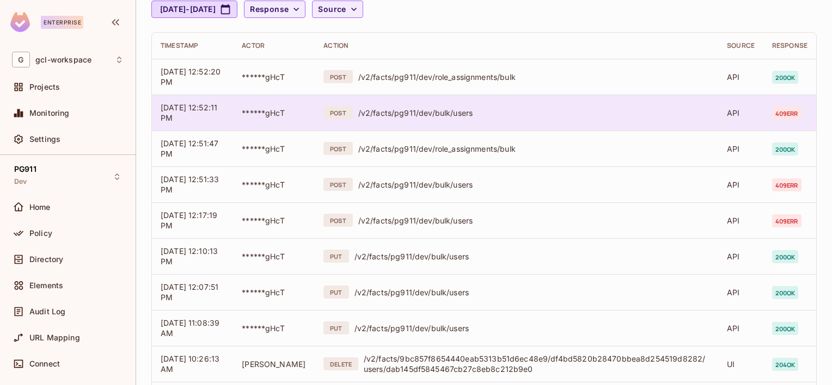
click at [428, 114] on div "/v2/facts/pg911/dev/bulk/users" at bounding box center [533, 113] width 351 height 10
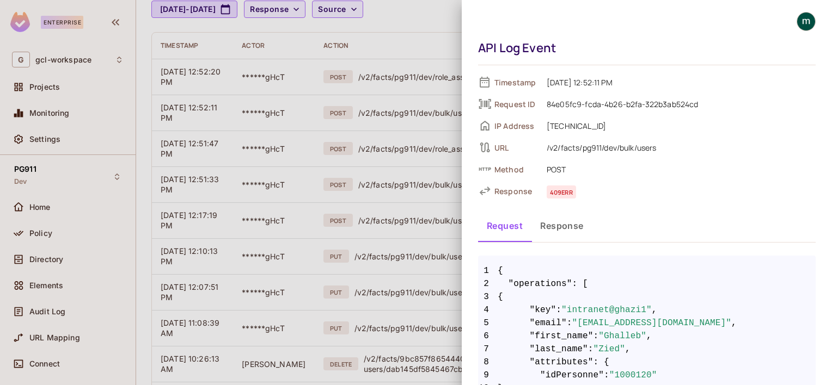
click at [410, 117] on div at bounding box center [416, 192] width 832 height 385
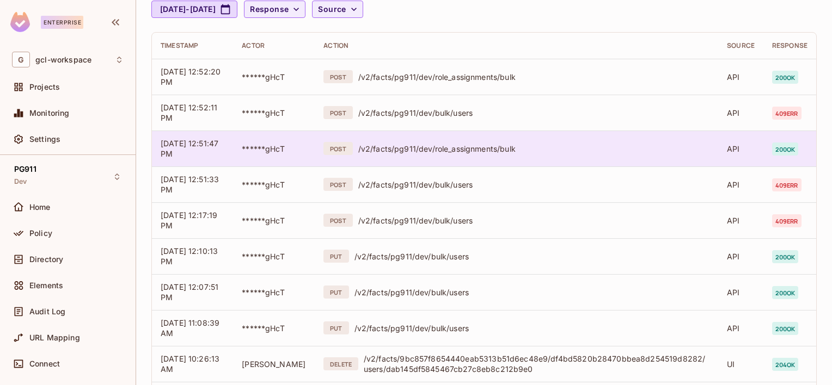
click at [413, 154] on div "POST /v2/facts/pg911/dev/role_assignments/bulk" at bounding box center [516, 148] width 386 height 13
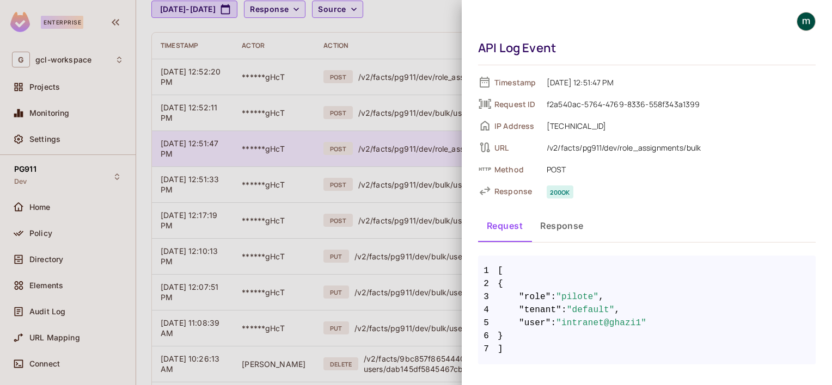
click at [413, 154] on div at bounding box center [416, 192] width 832 height 385
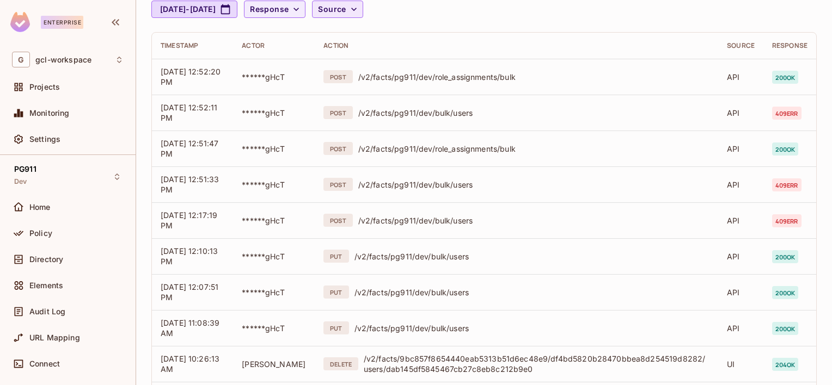
scroll to position [0, 0]
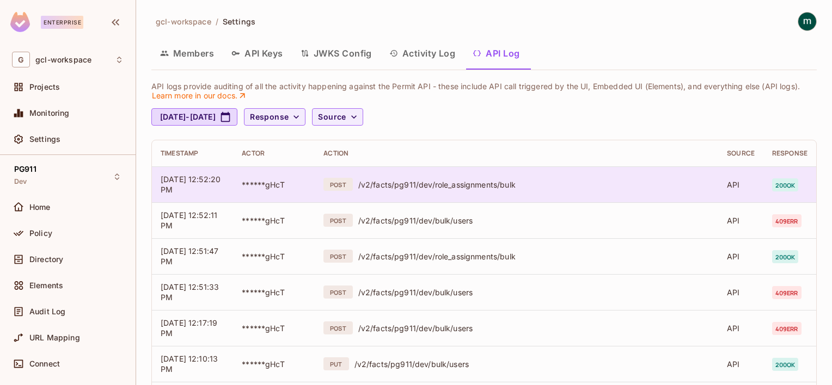
click at [428, 184] on div "/v2/facts/pg911/dev/role_assignments/bulk" at bounding box center [533, 185] width 351 height 10
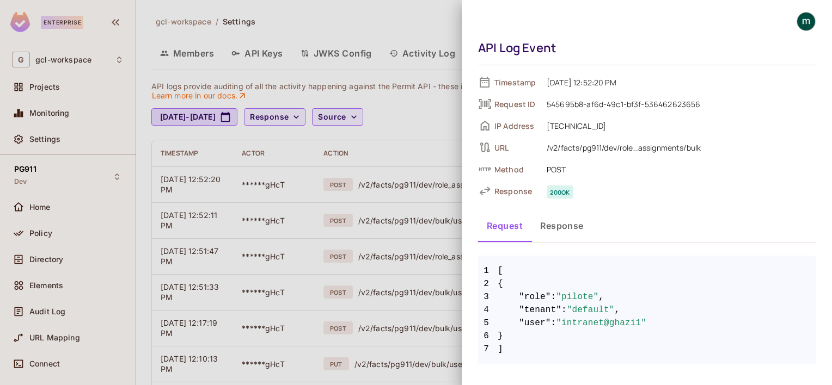
click at [395, 201] on div at bounding box center [416, 192] width 832 height 385
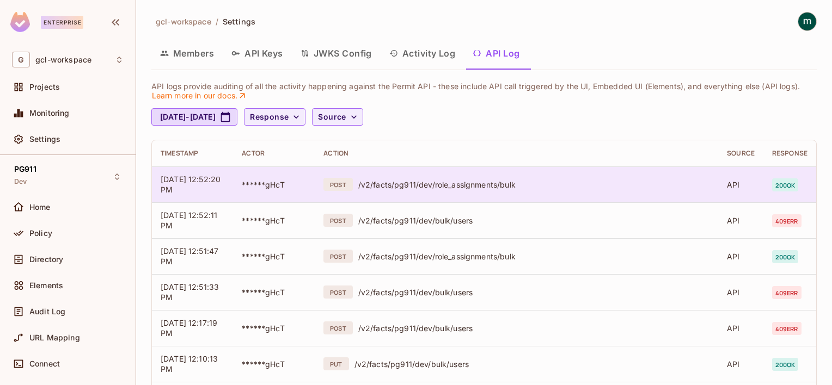
click at [209, 183] on td "09/19/2025 12:52:20 PM" at bounding box center [192, 185] width 81 height 36
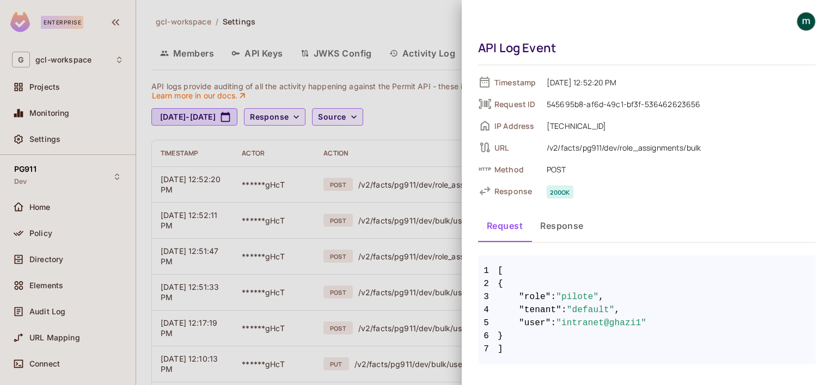
click at [241, 209] on div at bounding box center [416, 192] width 832 height 385
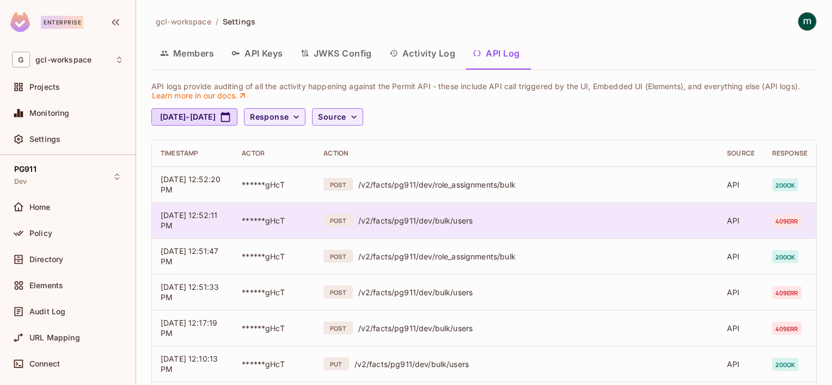
click at [323, 218] on div "POST" at bounding box center [337, 220] width 29 height 13
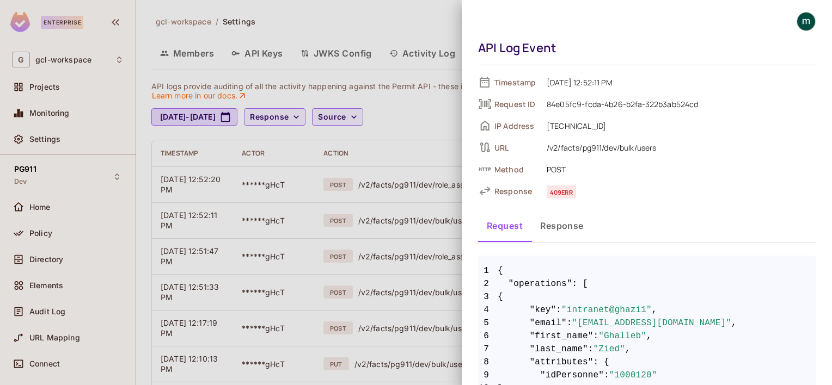
click at [311, 235] on div at bounding box center [416, 192] width 832 height 385
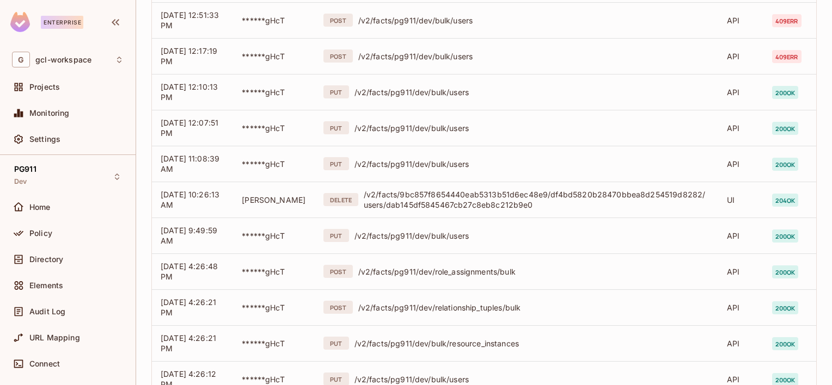
scroll to position [380, 0]
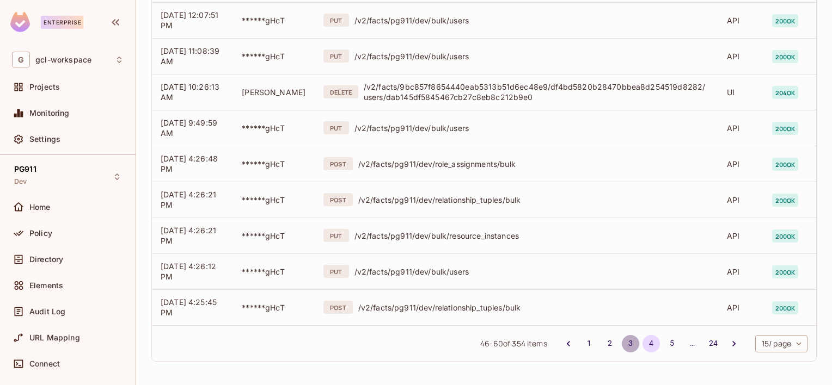
click at [622, 344] on button "3" at bounding box center [630, 343] width 17 height 17
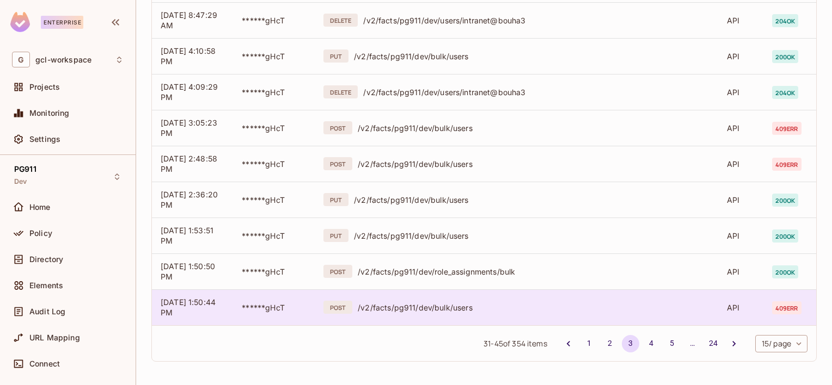
click at [394, 304] on div "/v2/facts/pg911/dev/bulk/users" at bounding box center [534, 308] width 352 height 10
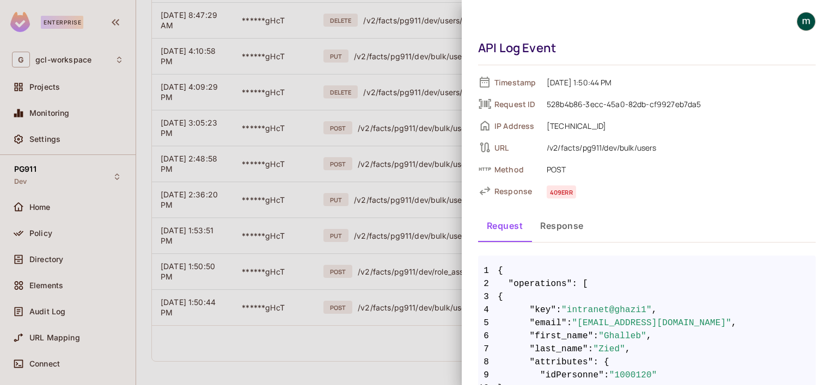
click at [311, 300] on div at bounding box center [416, 192] width 832 height 385
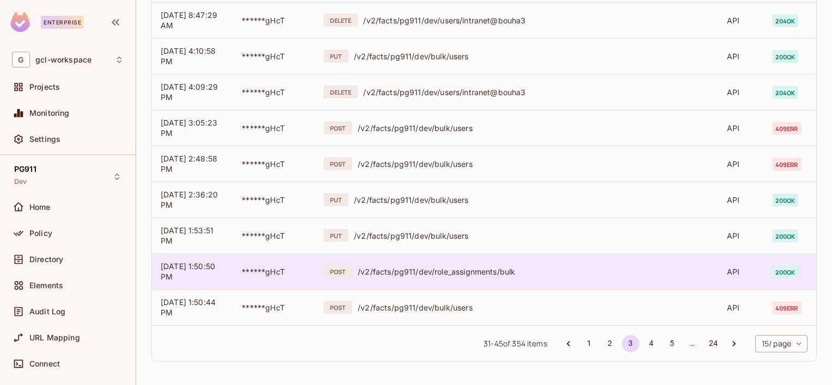
click at [348, 271] on div "POST" at bounding box center [337, 271] width 29 height 13
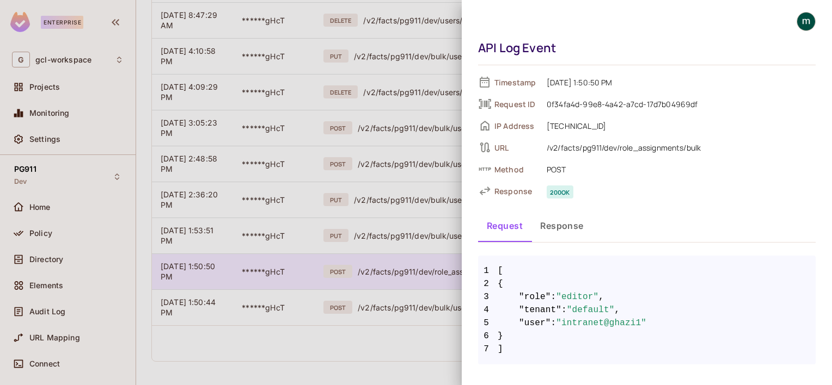
click at [348, 271] on div at bounding box center [416, 192] width 832 height 385
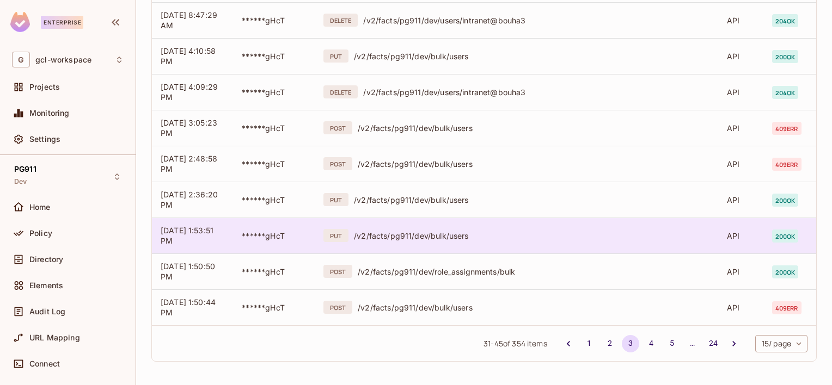
click at [379, 235] on div "/v2/facts/pg911/dev/bulk/users" at bounding box center [532, 236] width 356 height 10
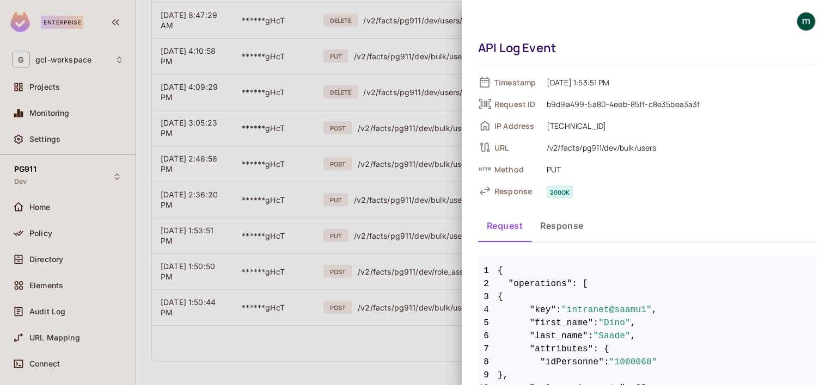
scroll to position [68, 0]
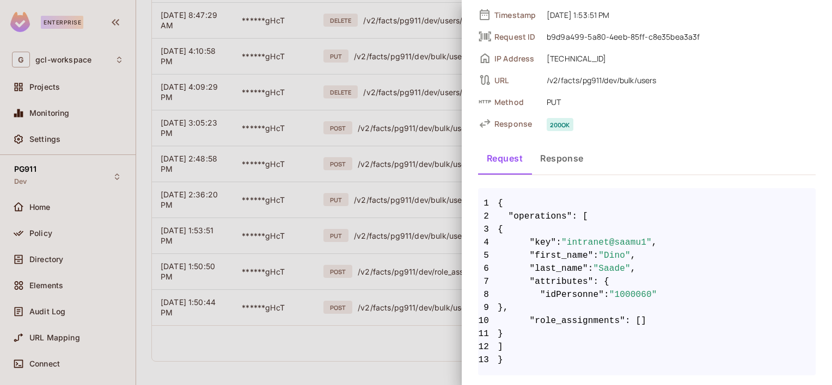
click at [609, 257] on span ""Dino"" at bounding box center [614, 255] width 32 height 13
click at [608, 257] on span ""Dino"" at bounding box center [614, 255] width 32 height 13
copy span "Dino"
click at [363, 335] on div at bounding box center [416, 192] width 832 height 385
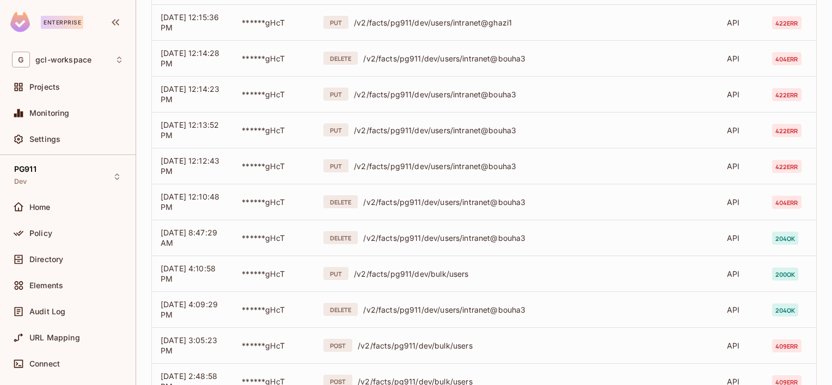
scroll to position [0, 0]
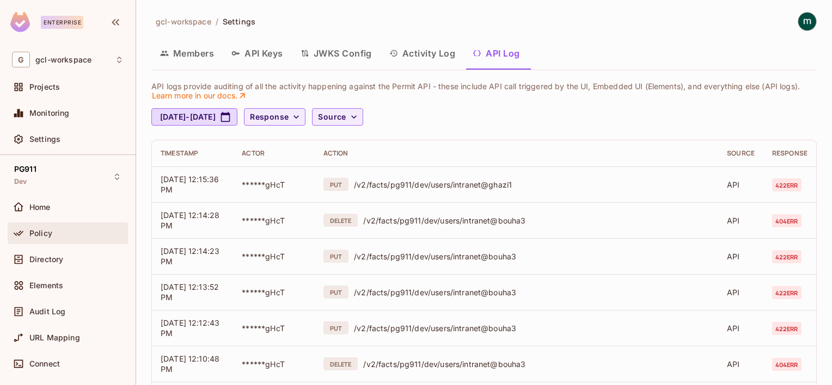
click at [40, 227] on div "Policy" at bounding box center [68, 233] width 112 height 13
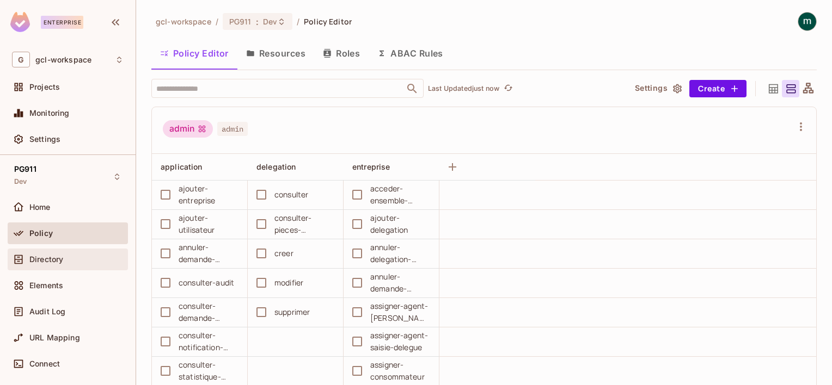
click at [38, 256] on span "Directory" at bounding box center [46, 259] width 34 height 9
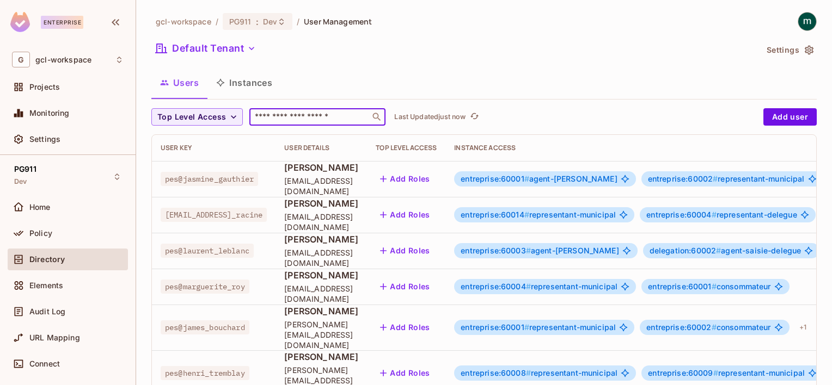
click at [283, 119] on input "text" at bounding box center [310, 117] width 114 height 11
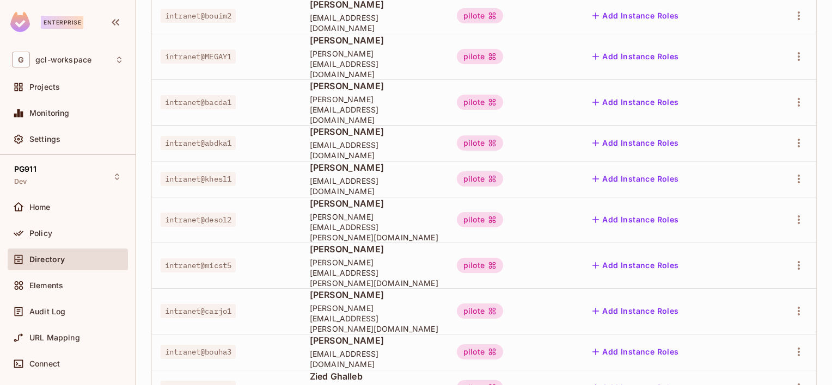
scroll to position [195, 0]
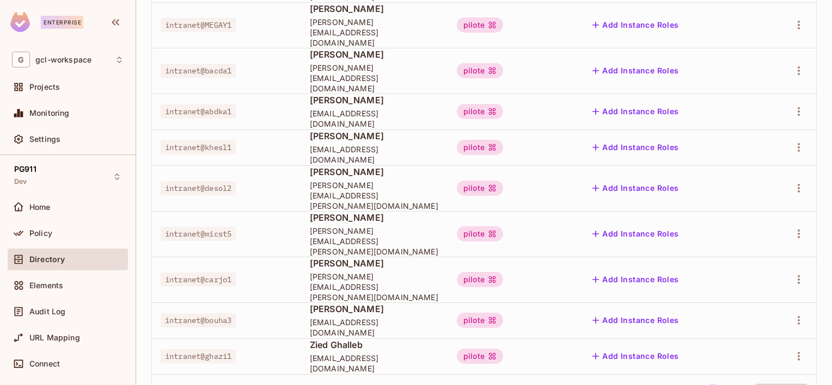
type input "********"
click at [786, 345] on body "Enterprise G gcl-workspace Projects Monitoring Settings PG911 Dev Home Policy D…" at bounding box center [416, 192] width 832 height 385
click at [756, 314] on li "20 / page" at bounding box center [772, 315] width 54 height 23
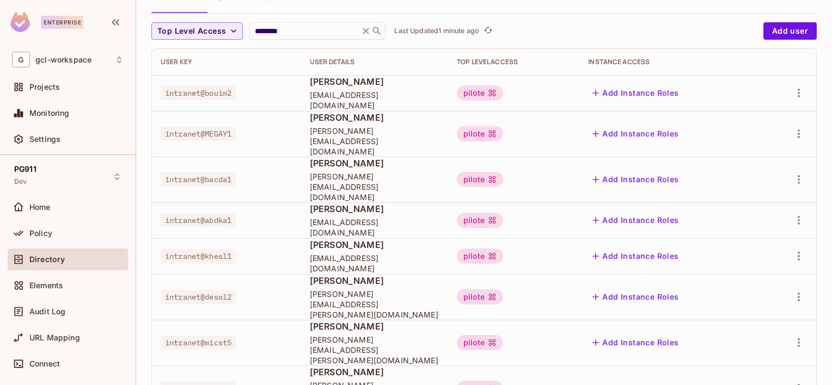
scroll to position [0, 0]
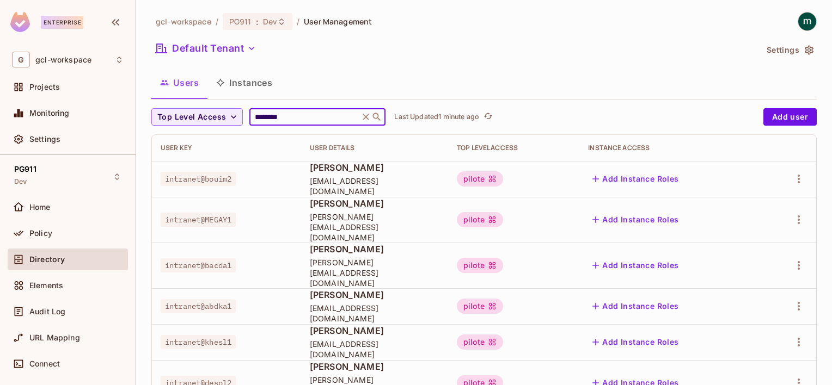
click at [293, 115] on input "********" at bounding box center [304, 117] width 103 height 11
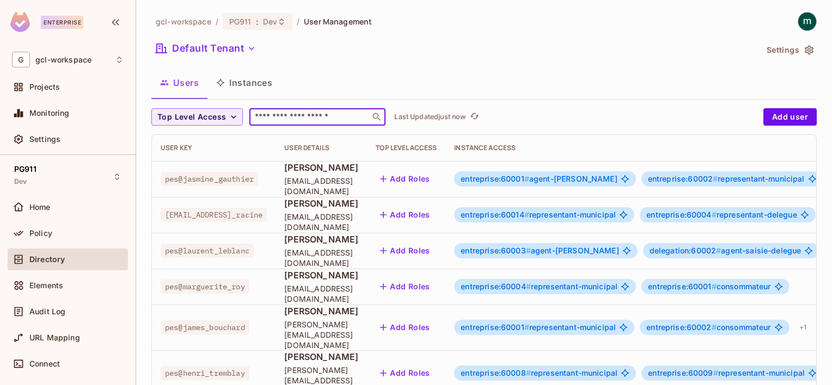
click at [337, 120] on input "text" at bounding box center [310, 117] width 114 height 11
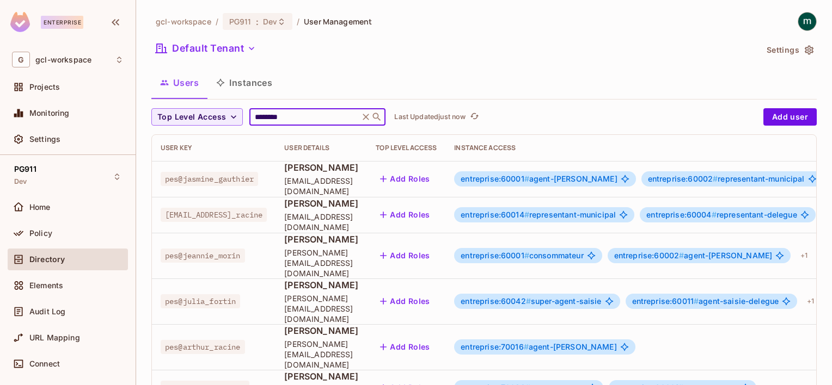
type input "********"
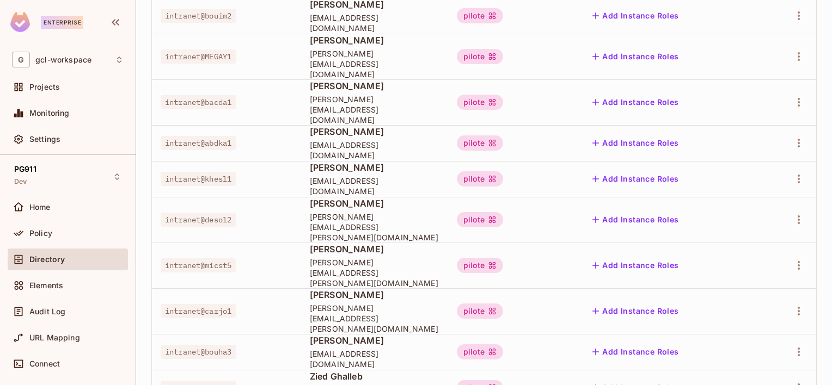
scroll to position [231, 0]
